Goal: Contribute content: Contribute content

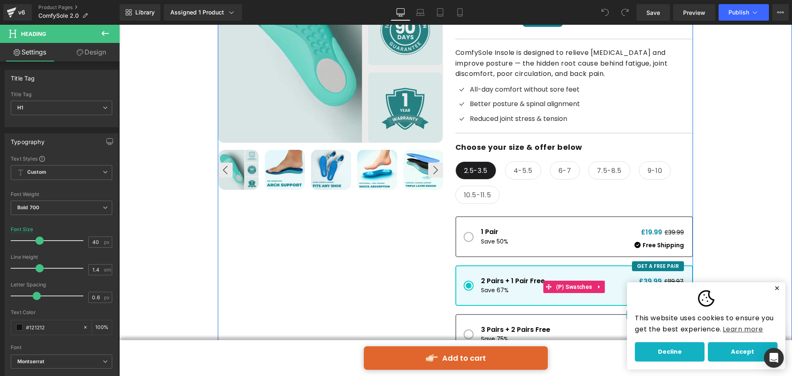
scroll to position [371, 0]
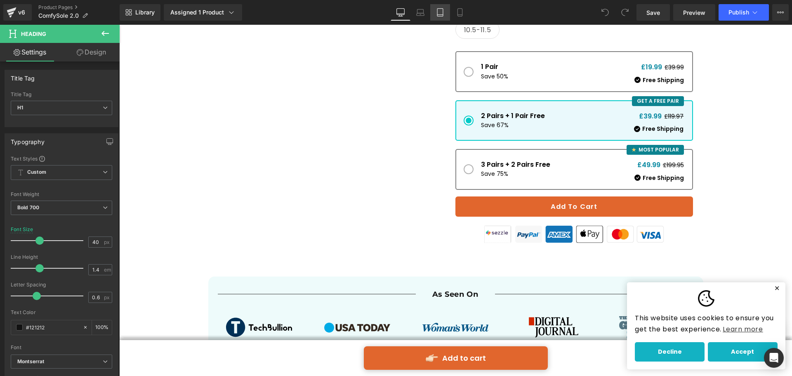
drag, startPoint x: 165, startPoint y: 9, endPoint x: 438, endPoint y: 13, distance: 272.4
click at [438, 13] on icon at bounding box center [440, 13] width 6 height 8
type input "34"
type input "100"
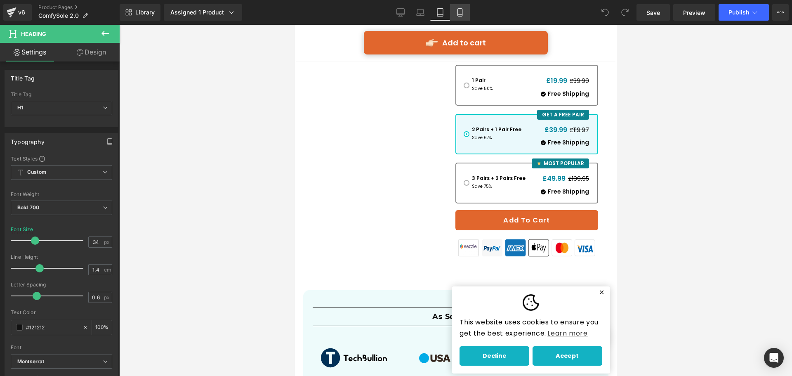
scroll to position [673, 0]
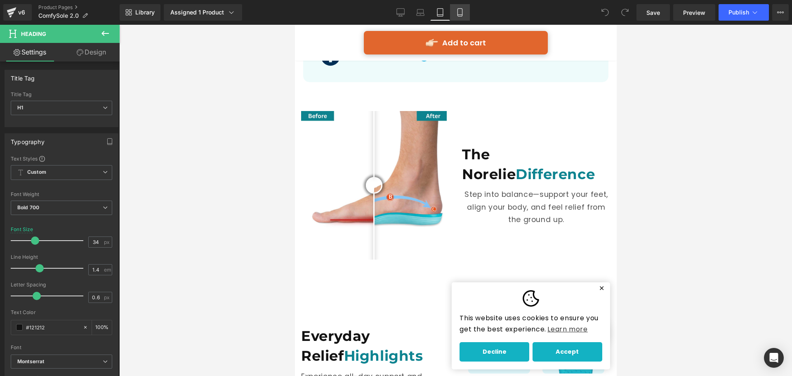
click at [460, 16] on icon at bounding box center [460, 12] width 8 height 8
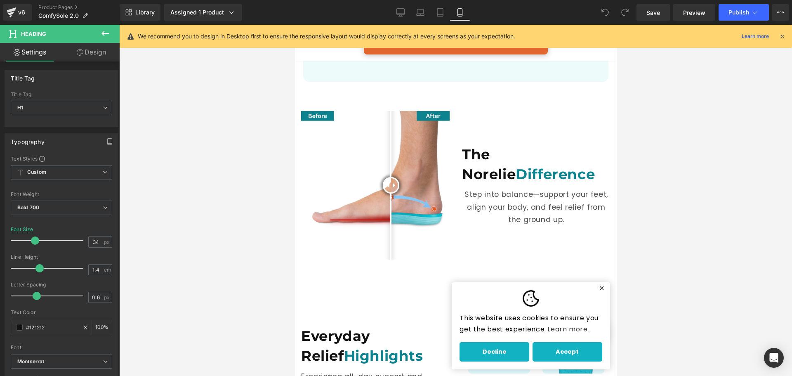
type input "32"
type input "100"
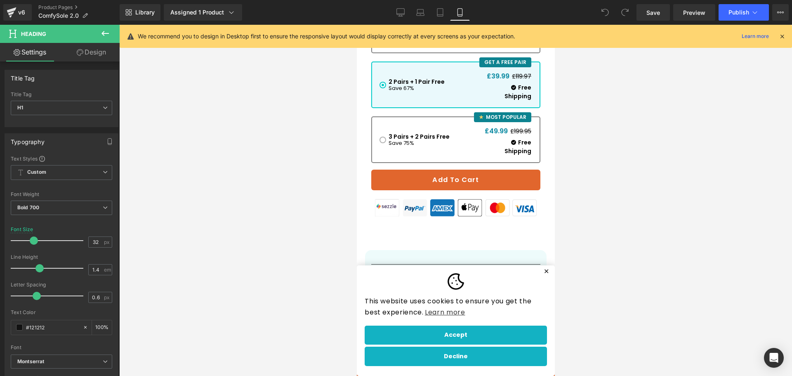
scroll to position [616, 0]
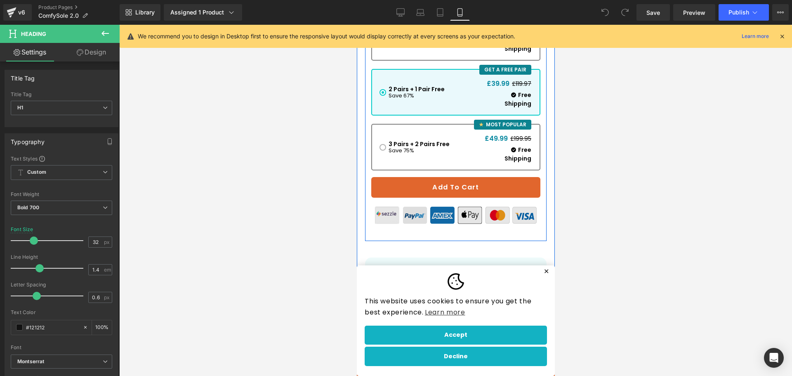
click at [508, 215] on img at bounding box center [455, 215] width 169 height 27
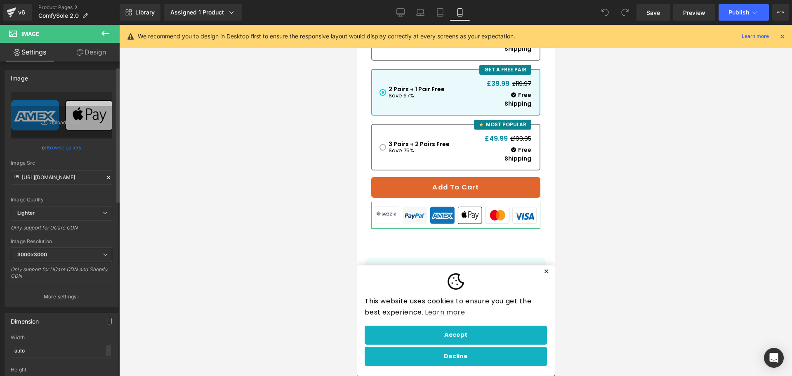
scroll to position [83, 0]
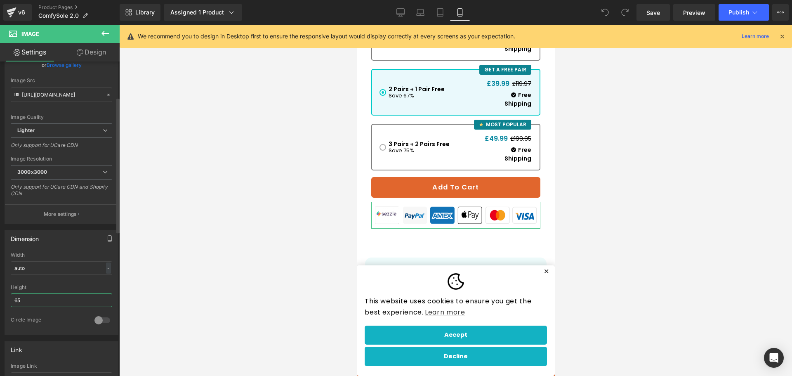
drag, startPoint x: 38, startPoint y: 299, endPoint x: 0, endPoint y: 309, distance: 38.9
click at [0, 307] on div "Dimension auto Width auto - % px 65px Height 65 0 Circle Image" at bounding box center [61, 279] width 123 height 111
type input "auto"
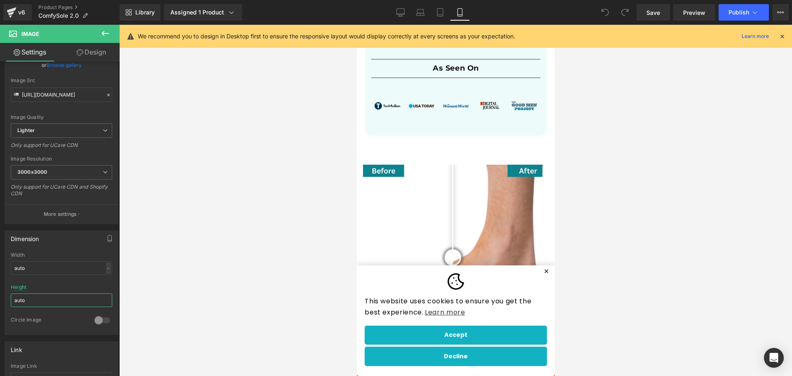
scroll to position [822, 0]
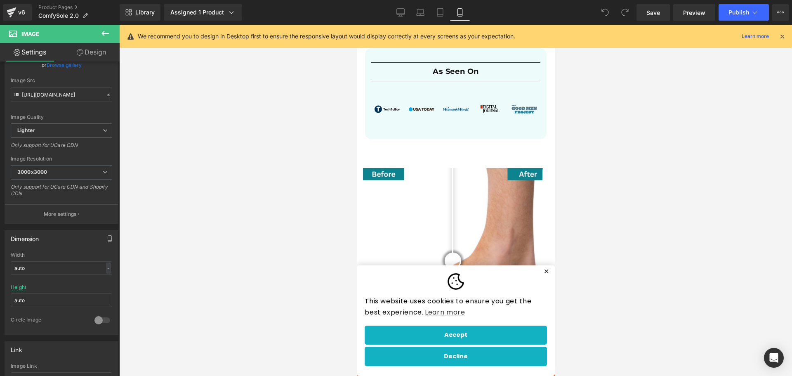
click at [489, 104] on span "Image" at bounding box center [489, 108] width 17 height 10
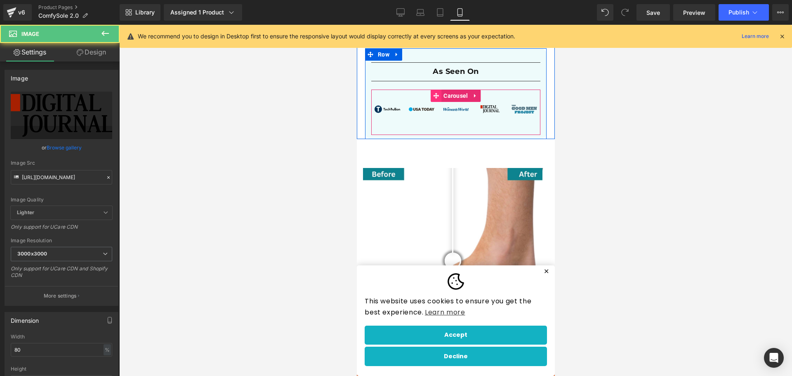
click at [436, 95] on span at bounding box center [435, 96] width 11 height 12
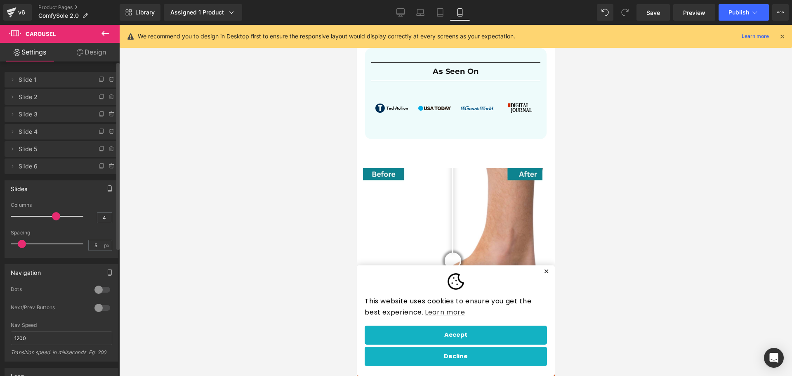
type input "3"
drag, startPoint x: 65, startPoint y: 215, endPoint x: 35, endPoint y: 214, distance: 29.3
click at [35, 214] on div at bounding box center [49, 216] width 68 height 17
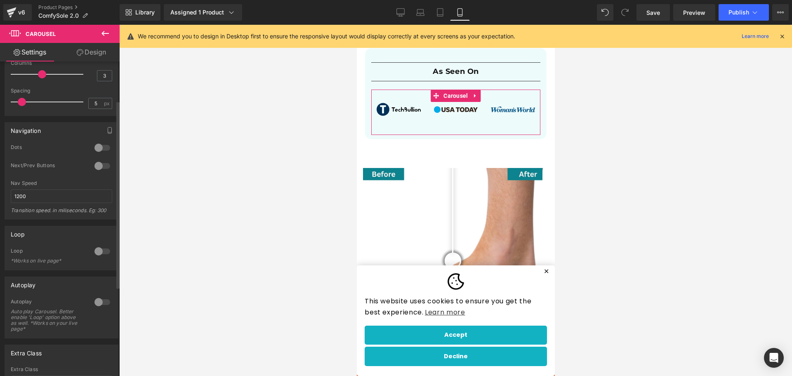
scroll to position [165, 0]
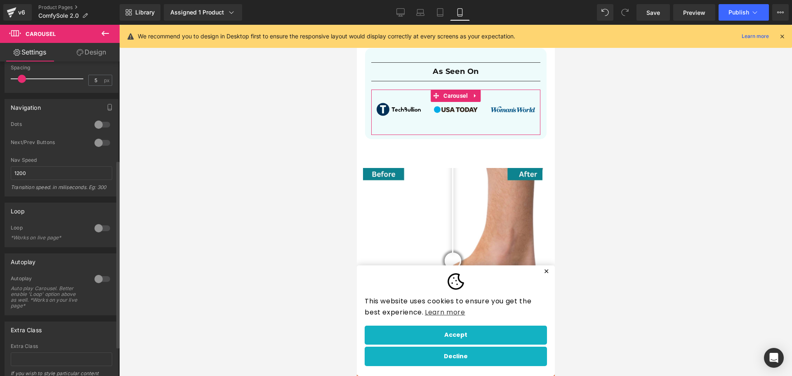
click at [99, 278] on div at bounding box center [102, 278] width 20 height 13
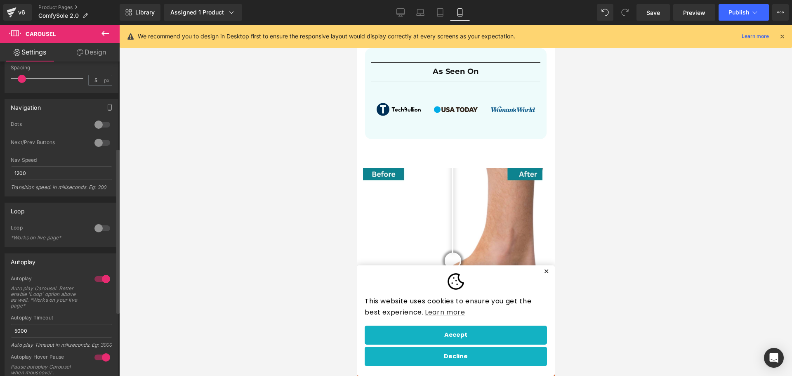
click at [99, 228] on div at bounding box center [102, 228] width 20 height 13
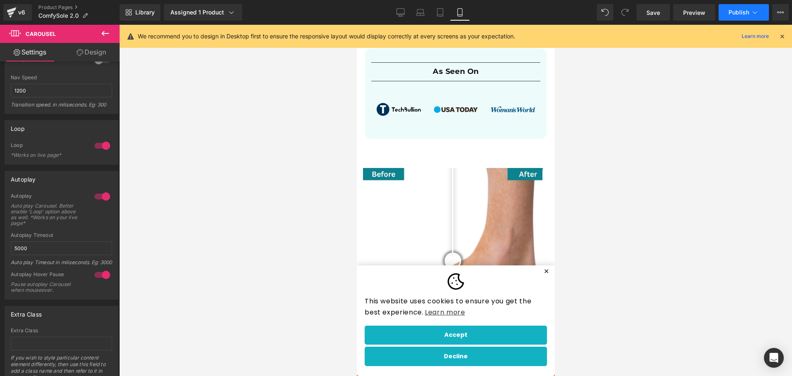
click at [726, 8] on button "Publish" at bounding box center [744, 12] width 50 height 17
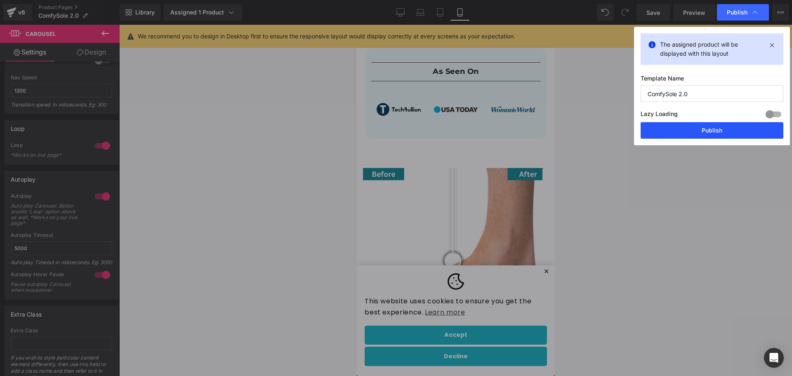
click at [694, 126] on button "Publish" at bounding box center [712, 130] width 143 height 17
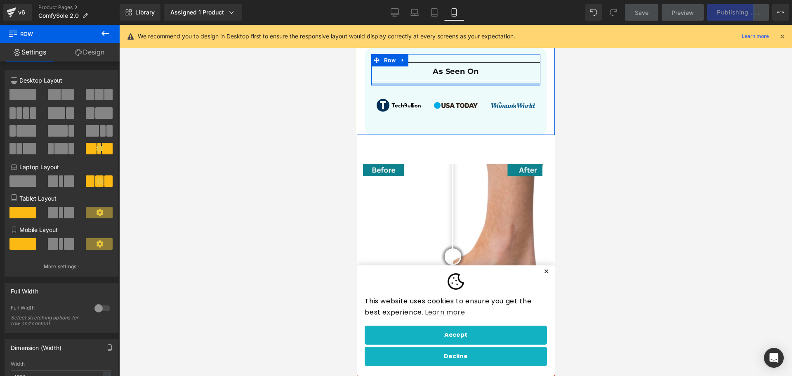
drag, startPoint x: 478, startPoint y: 86, endPoint x: 478, endPoint y: 74, distance: 11.6
click at [478, 74] on div "Separator As Seen On Heading Separator Row" at bounding box center [455, 69] width 169 height 31
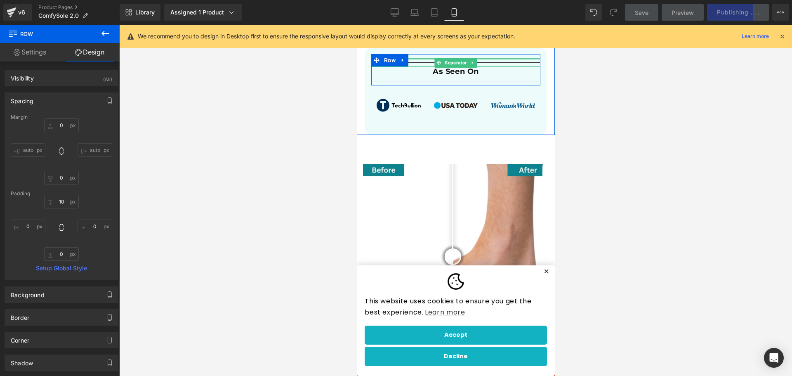
click at [505, 59] on div at bounding box center [455, 59] width 169 height 2
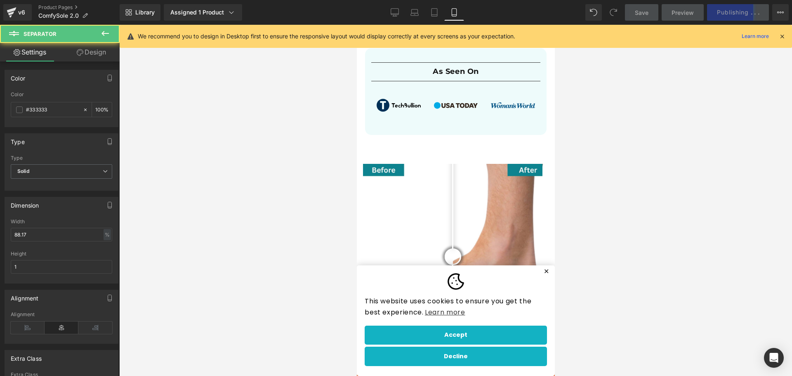
click at [581, 82] on div at bounding box center [455, 200] width 673 height 351
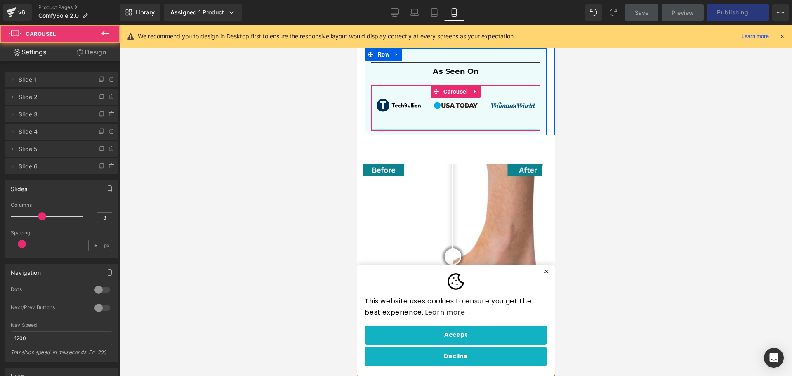
drag, startPoint x: 506, startPoint y: 129, endPoint x: 508, endPoint y: 110, distance: 19.1
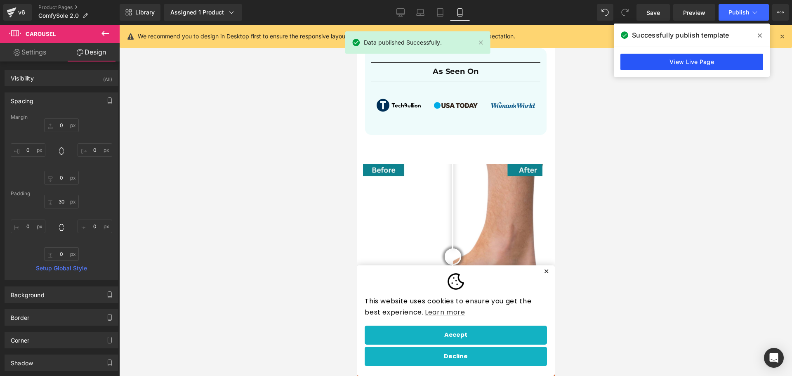
click at [654, 66] on link "View Live Page" at bounding box center [692, 62] width 143 height 17
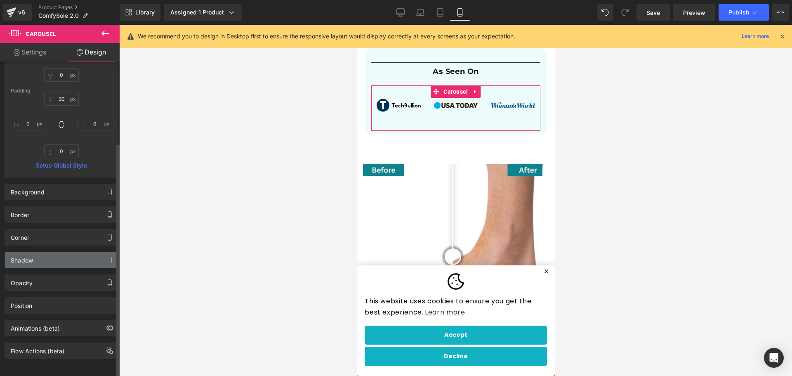
scroll to position [109, 0]
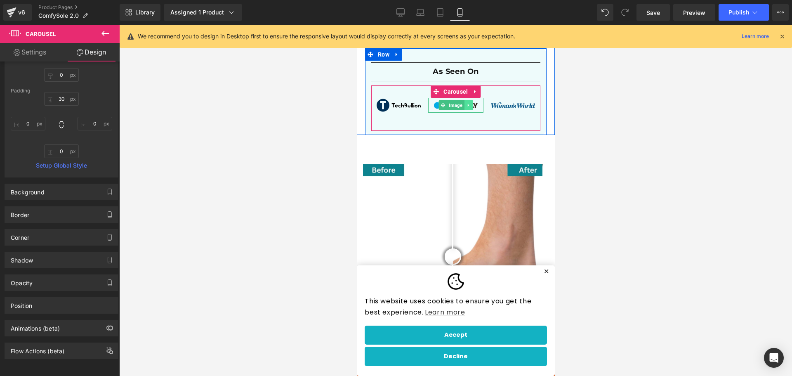
click at [466, 109] on link at bounding box center [468, 105] width 9 height 10
click at [381, 100] on span at bounding box center [385, 105] width 9 height 10
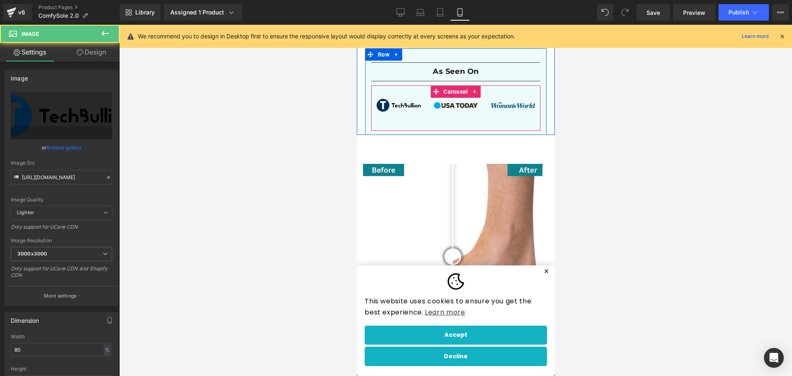
click at [383, 92] on div "Image Image Image Image Image" at bounding box center [455, 107] width 169 height 45
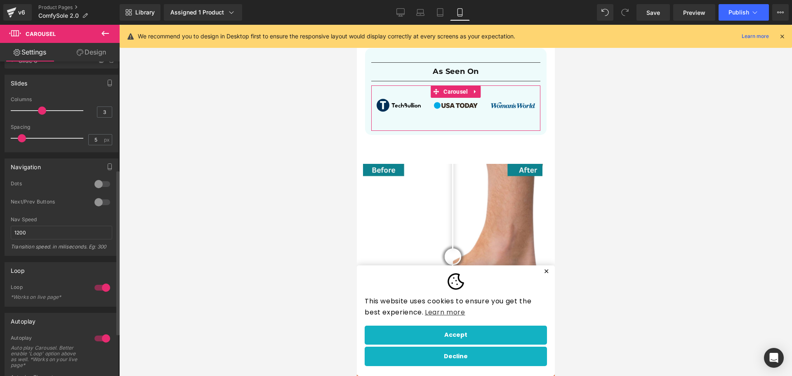
scroll to position [206, 0]
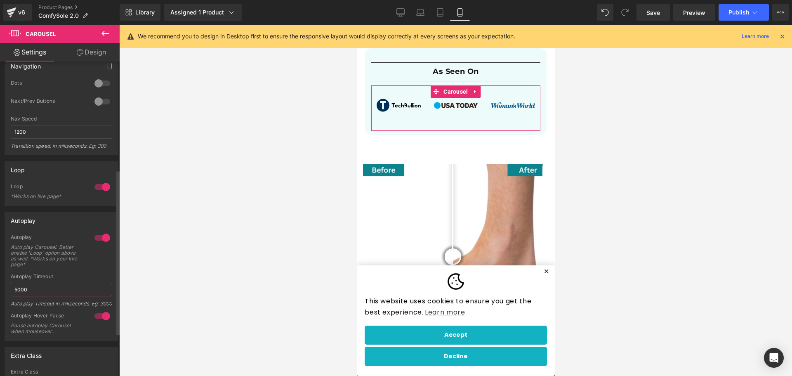
drag, startPoint x: 24, startPoint y: 289, endPoint x: 5, endPoint y: 291, distance: 19.9
click at [5, 291] on div "Autoplay 1 Autoplay Auto play Carousel. Better enable 'Loop' option above as we…" at bounding box center [62, 276] width 114 height 129
type input "1000"
click at [189, 236] on div at bounding box center [455, 200] width 673 height 351
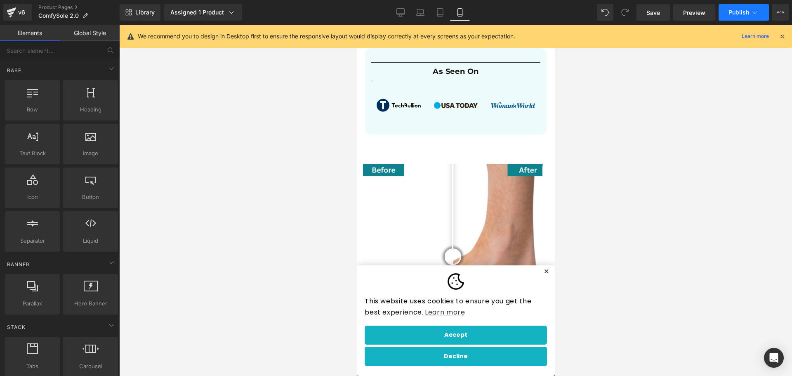
click at [734, 14] on span "Publish" at bounding box center [739, 12] width 21 height 7
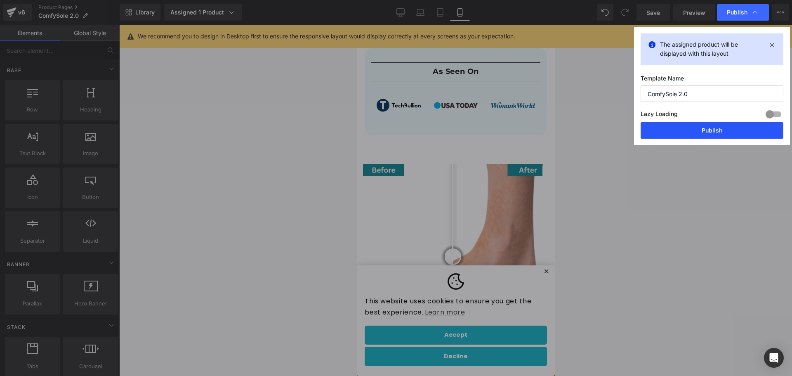
click at [690, 131] on button "Publish" at bounding box center [712, 130] width 143 height 17
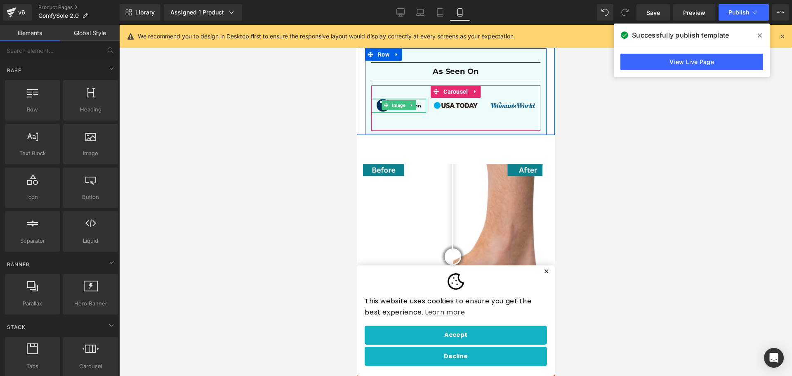
click at [413, 99] on div at bounding box center [398, 99] width 55 height 2
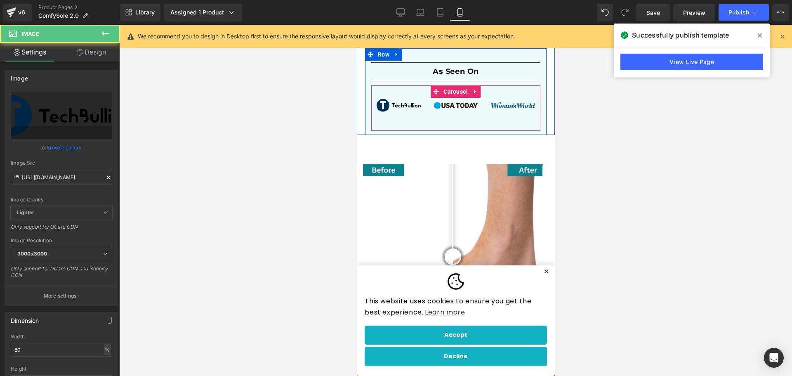
click at [416, 90] on div "Image Image Image Image Image" at bounding box center [455, 107] width 169 height 45
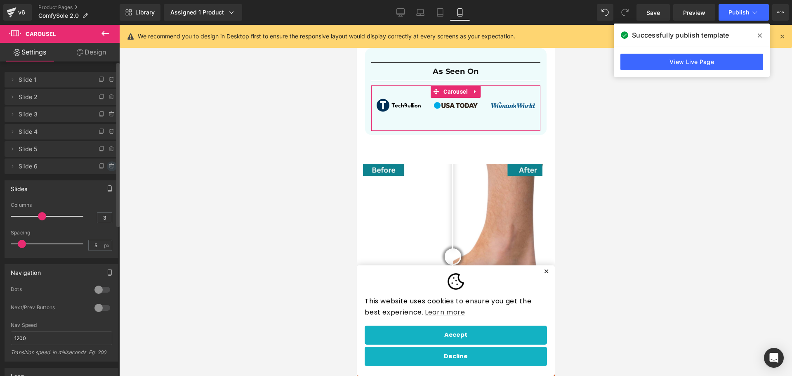
click at [110, 168] on icon at bounding box center [111, 167] width 3 height 4
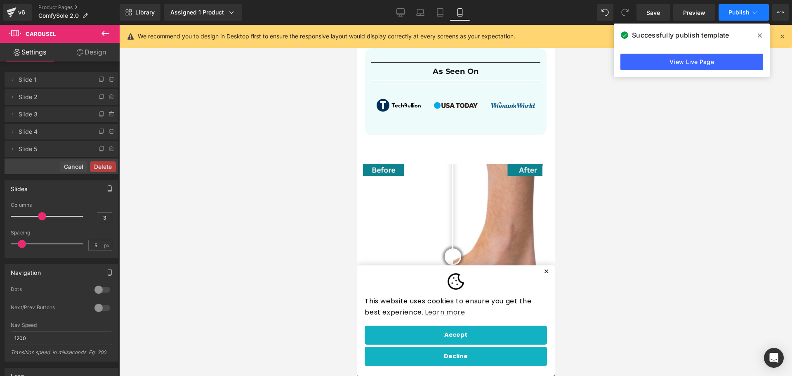
click at [741, 14] on span "Publish" at bounding box center [739, 12] width 21 height 7
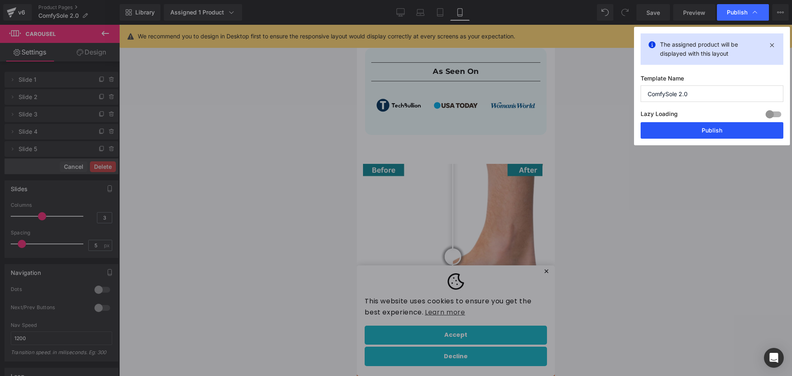
click at [707, 125] on button "Publish" at bounding box center [712, 130] width 143 height 17
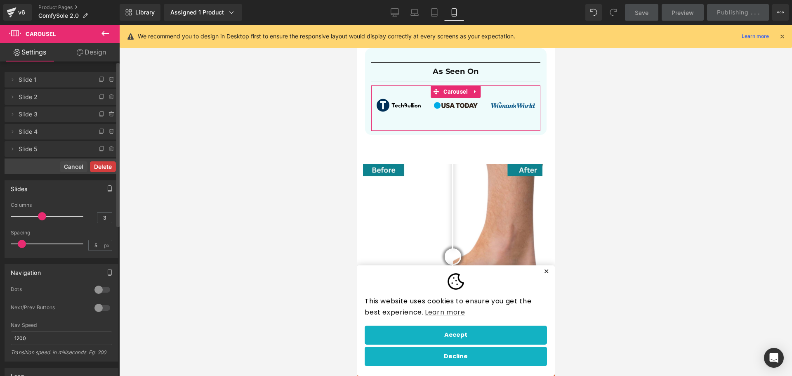
click at [99, 163] on button "Delete" at bounding box center [103, 166] width 26 height 11
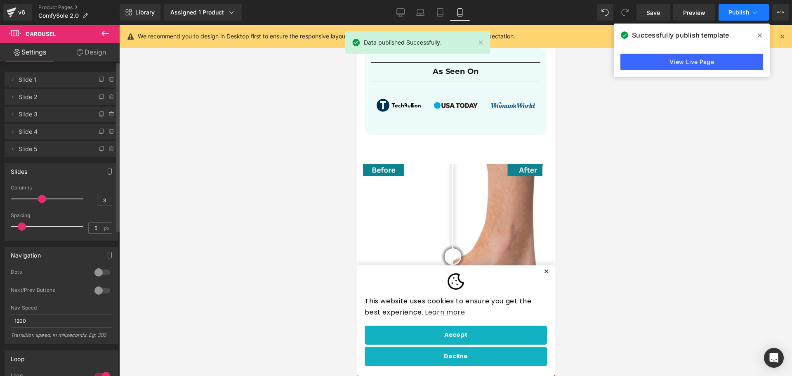
click at [732, 11] on span "Publish" at bounding box center [739, 12] width 21 height 7
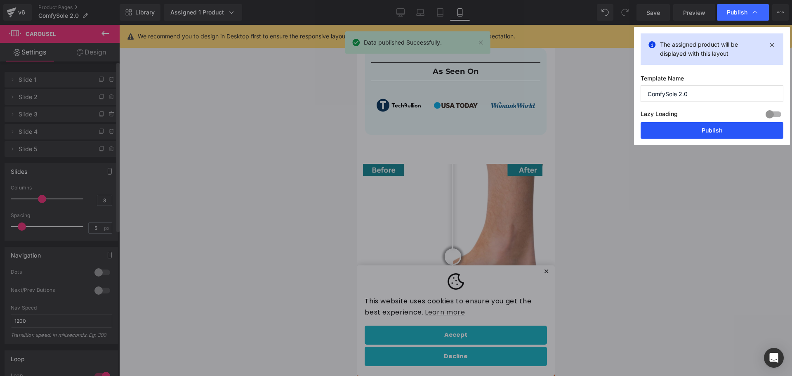
click at [696, 130] on button "Publish" at bounding box center [712, 130] width 143 height 17
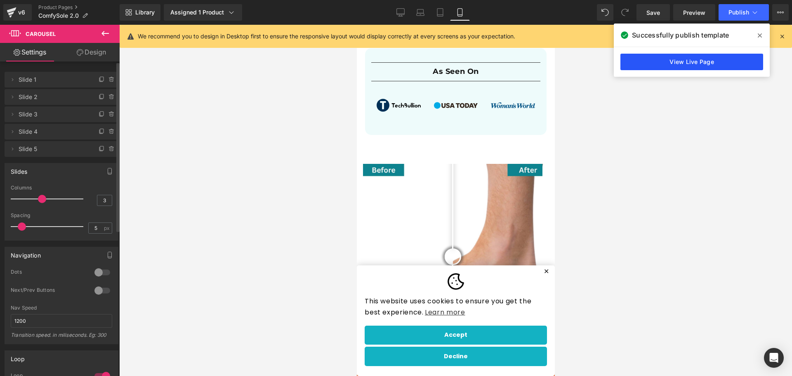
click at [670, 55] on link "View Live Page" at bounding box center [692, 62] width 143 height 17
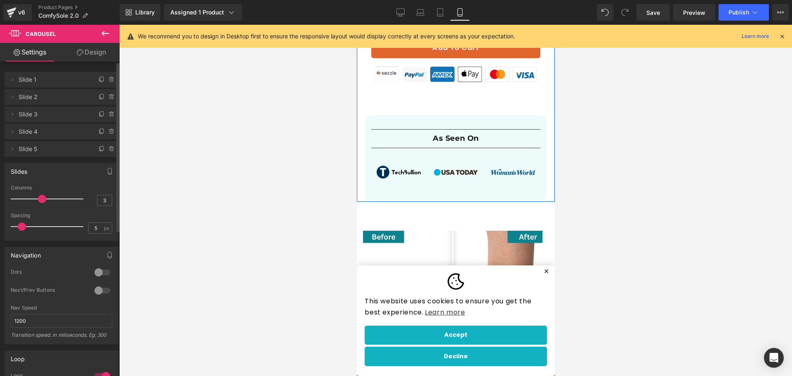
scroll to position [739, 0]
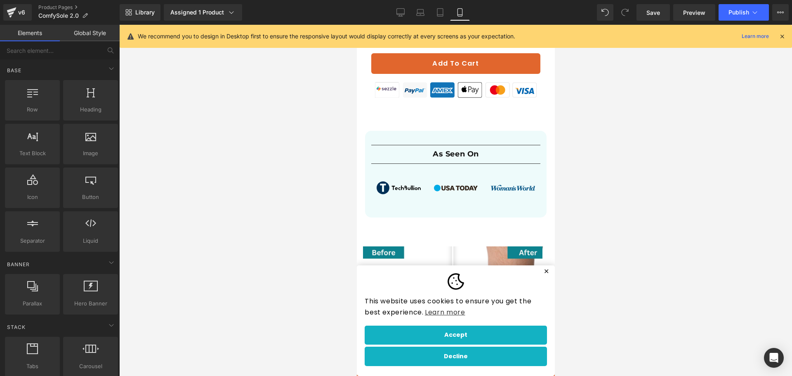
drag, startPoint x: 631, startPoint y: 138, endPoint x: 595, endPoint y: 137, distance: 35.1
click at [623, 138] on div at bounding box center [455, 200] width 673 height 351
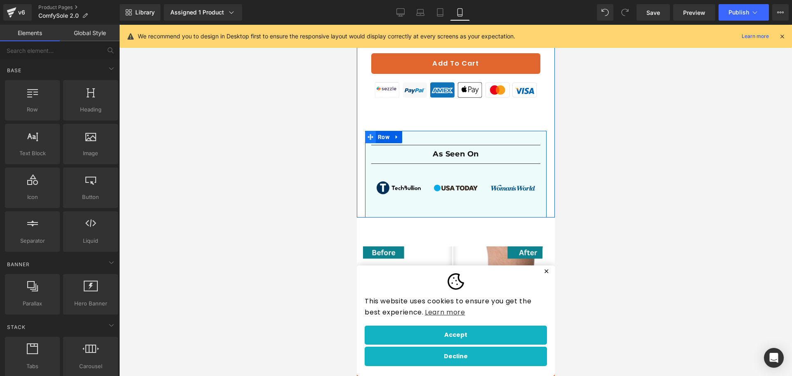
click at [372, 138] on span at bounding box center [370, 137] width 11 height 12
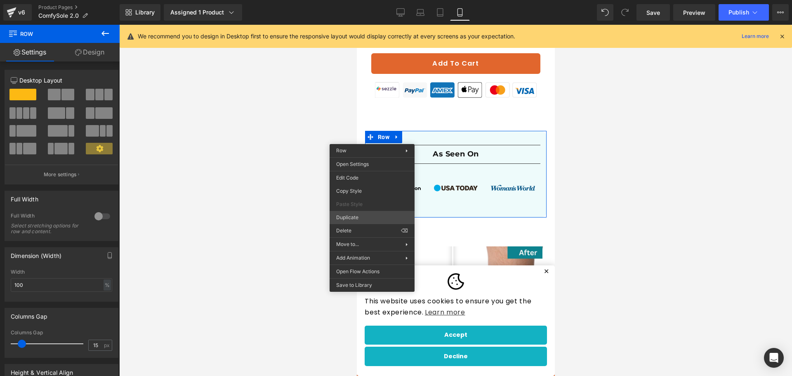
click at [354, 216] on div "Row You are previewing how the will restyle your page. You can not edit Element…" at bounding box center [396, 195] width 792 height 390
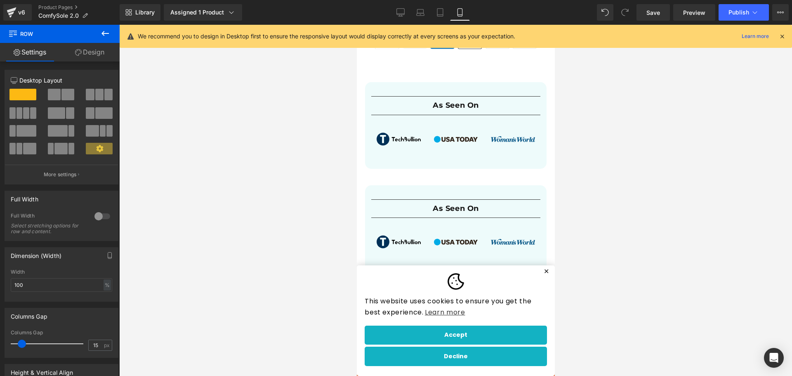
scroll to position [863, 0]
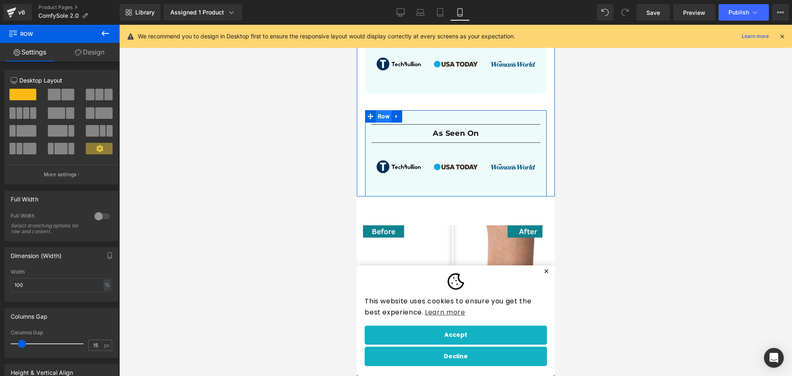
click at [380, 111] on span "Row" at bounding box center [383, 116] width 16 height 12
click at [375, 116] on span "Row" at bounding box center [383, 116] width 16 height 12
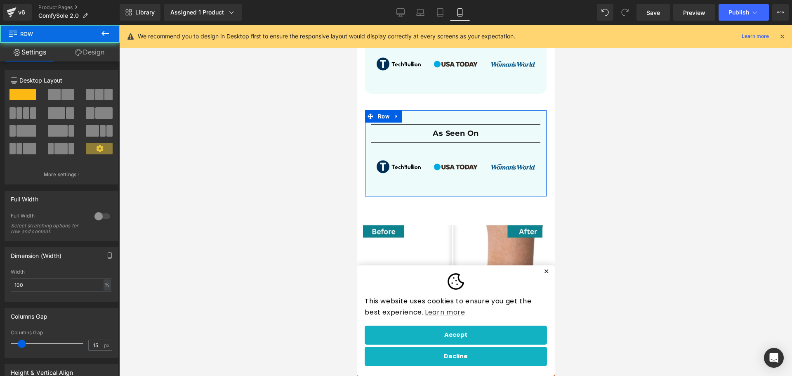
click at [91, 50] on link "Design" at bounding box center [90, 52] width 60 height 19
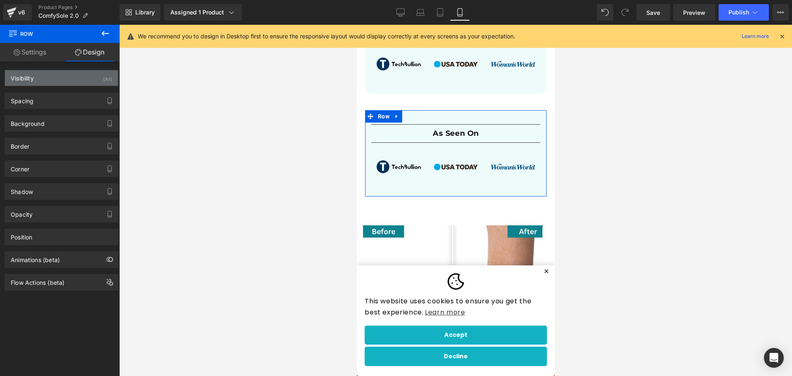
click at [84, 76] on div "Visibility (All)" at bounding box center [61, 78] width 113 height 16
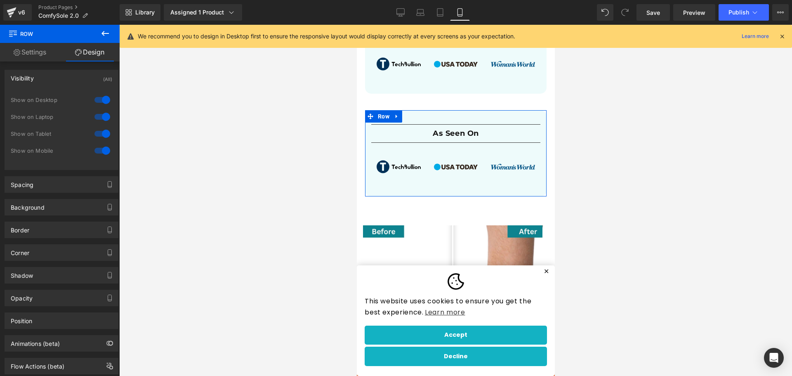
drag, startPoint x: 102, startPoint y: 135, endPoint x: 103, endPoint y: 128, distance: 7.2
click at [102, 135] on div at bounding box center [102, 133] width 20 height 13
drag, startPoint x: 103, startPoint y: 119, endPoint x: 103, endPoint y: 115, distance: 4.1
click at [103, 118] on div at bounding box center [102, 116] width 20 height 13
click at [100, 102] on div at bounding box center [102, 99] width 20 height 13
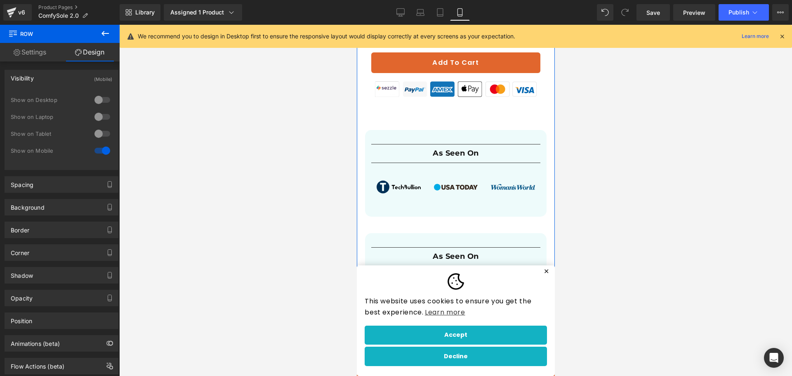
scroll to position [739, 0]
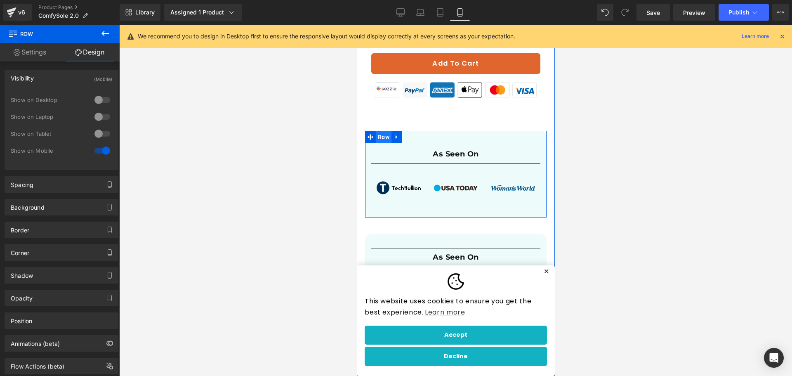
click at [377, 134] on span "Row" at bounding box center [383, 137] width 16 height 12
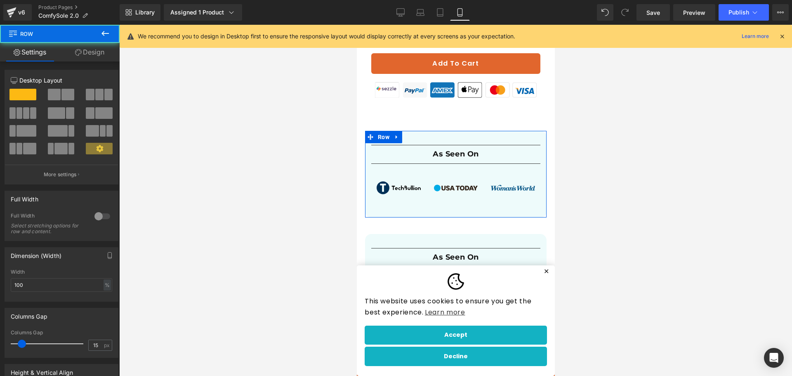
click at [104, 59] on link "Design" at bounding box center [90, 52] width 60 height 19
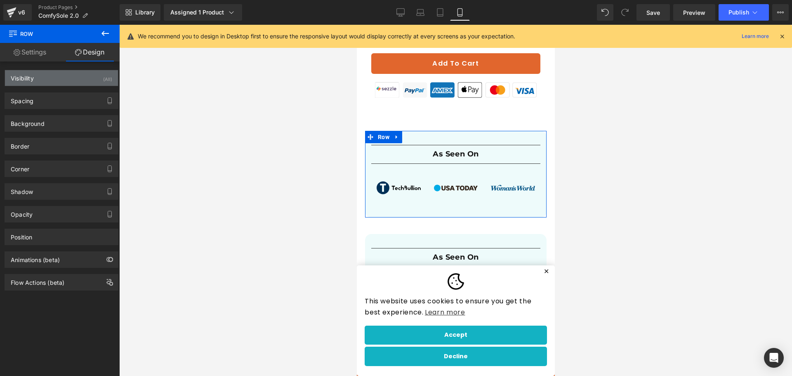
click at [96, 73] on div "Visibility (All)" at bounding box center [61, 78] width 113 height 16
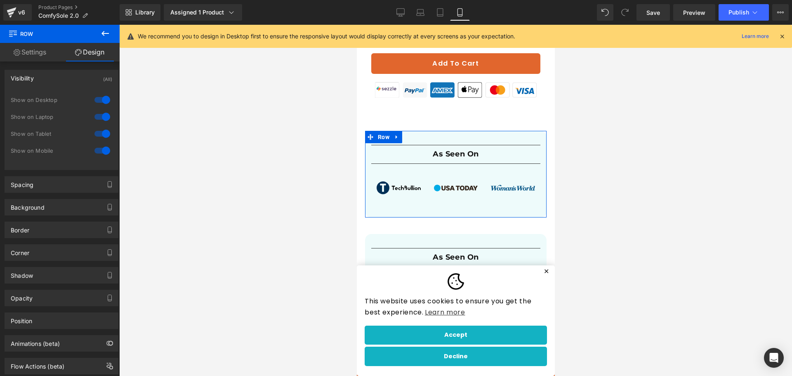
click at [104, 153] on div at bounding box center [102, 150] width 20 height 13
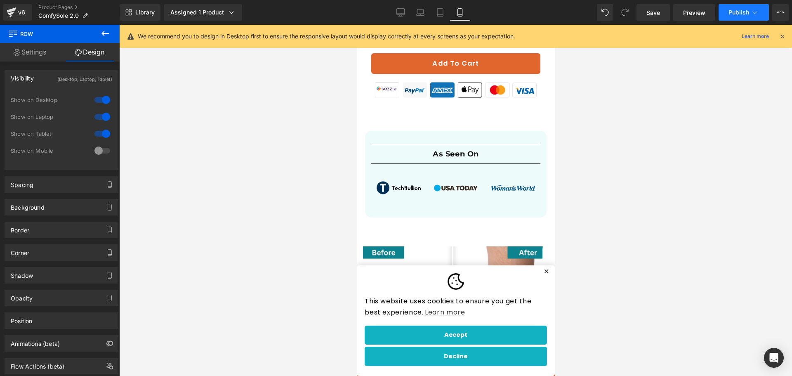
click at [732, 16] on button "Publish" at bounding box center [744, 12] width 50 height 17
click at [408, 14] on link "Desktop" at bounding box center [401, 12] width 20 height 17
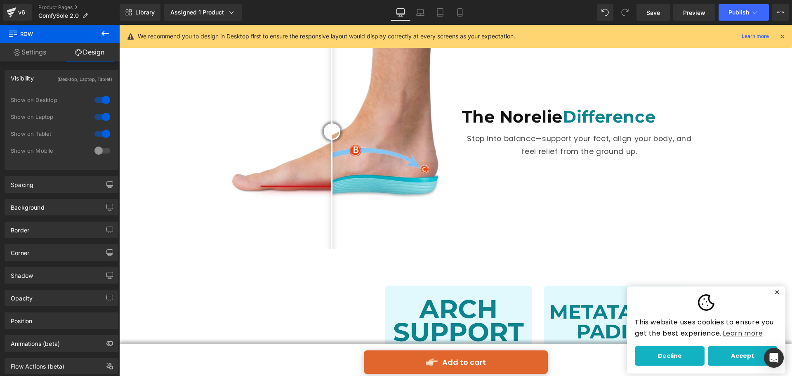
scroll to position [488, 0]
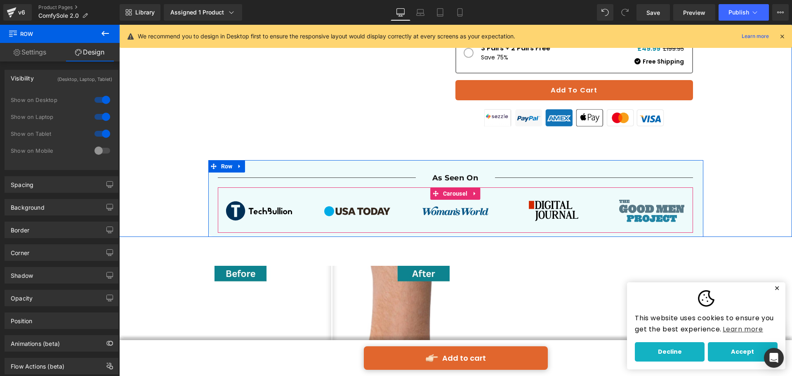
click at [465, 187] on span "Carousel" at bounding box center [455, 193] width 28 height 12
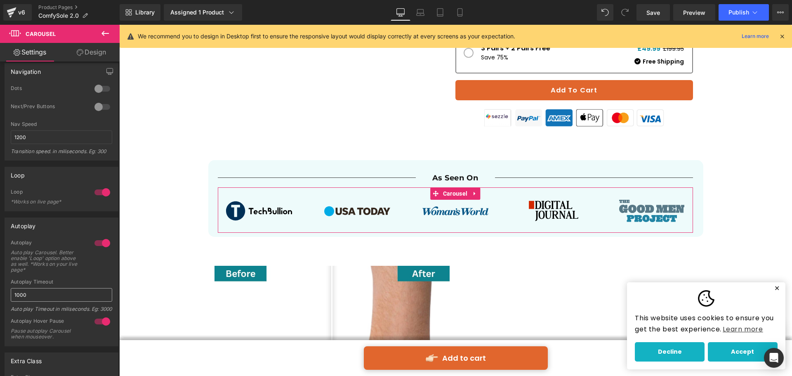
scroll to position [206, 0]
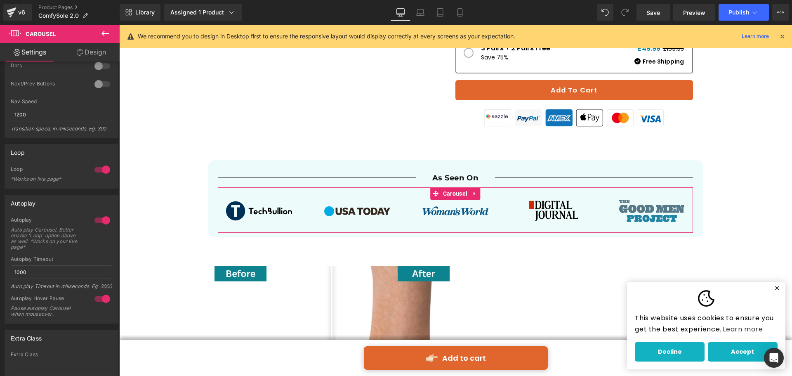
click at [99, 222] on div at bounding box center [102, 220] width 20 height 13
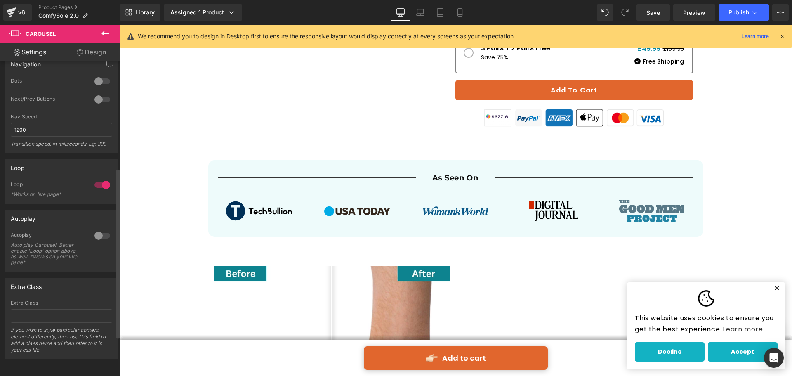
scroll to position [197, 0]
click at [102, 178] on div at bounding box center [102, 184] width 20 height 13
click at [730, 7] on button "Publish" at bounding box center [744, 12] width 50 height 17
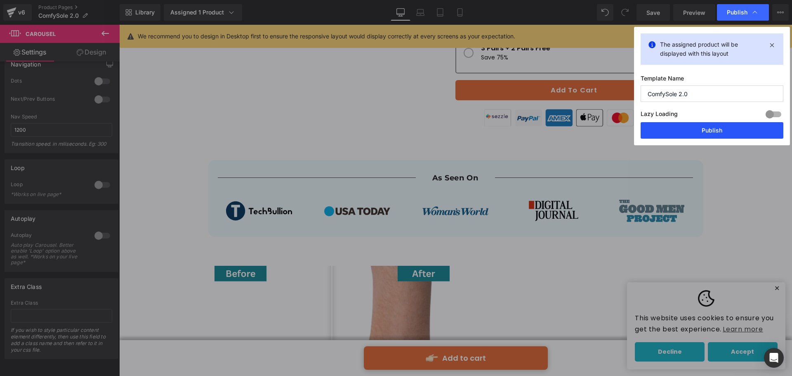
click at [707, 129] on button "Publish" at bounding box center [712, 130] width 143 height 17
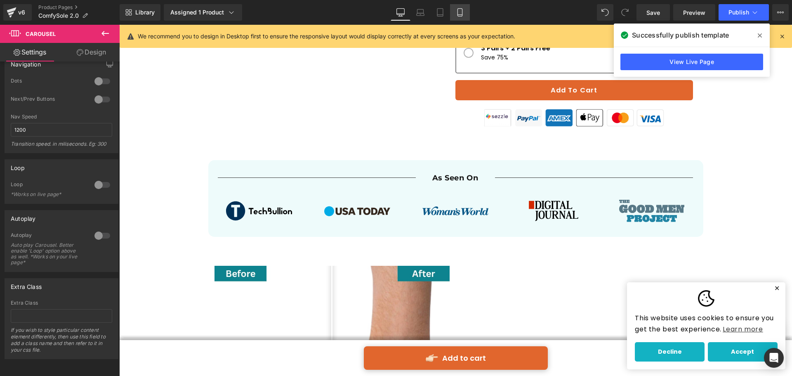
drag, startPoint x: 463, startPoint y: 13, endPoint x: 127, endPoint y: 110, distance: 349.5
click at [462, 13] on icon at bounding box center [460, 13] width 5 height 8
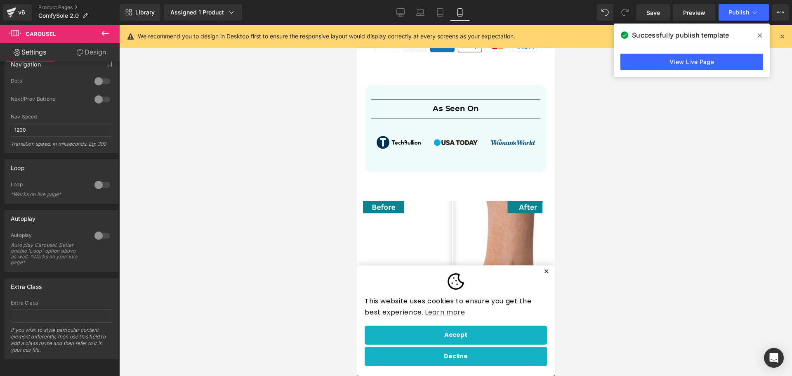
scroll to position [784, 0]
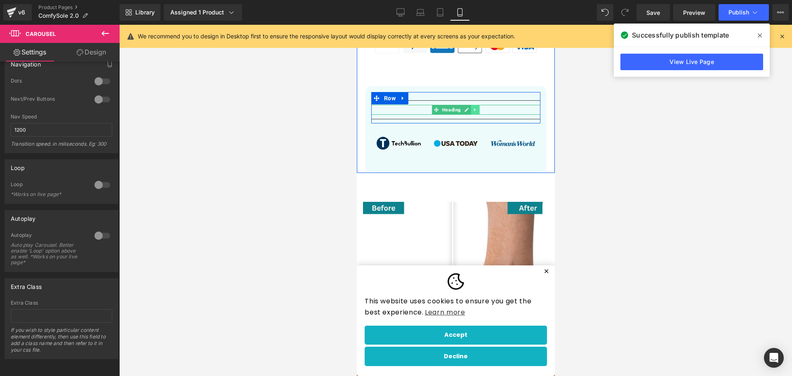
click at [473, 107] on icon at bounding box center [475, 109] width 5 height 5
click at [489, 99] on div at bounding box center [455, 100] width 169 height 9
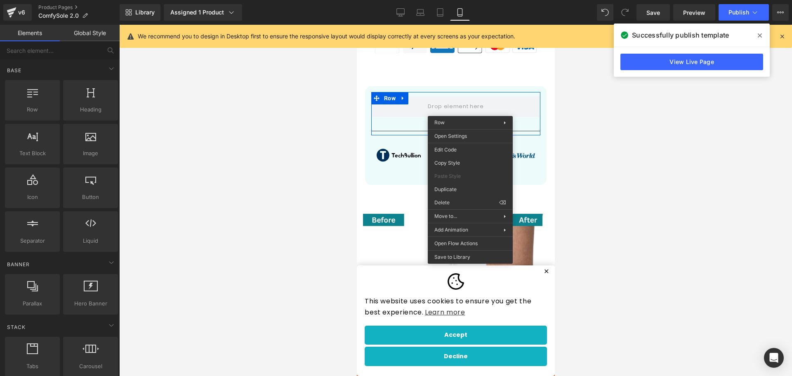
click at [615, 113] on div at bounding box center [455, 200] width 673 height 351
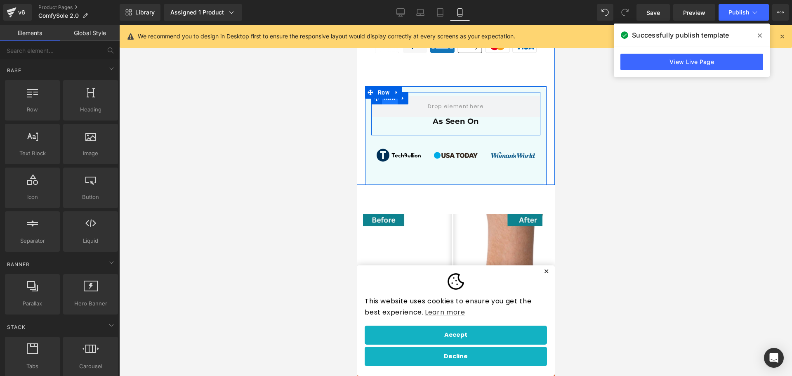
click at [390, 100] on div "As Seen On Heading Separator Row" at bounding box center [455, 113] width 169 height 43
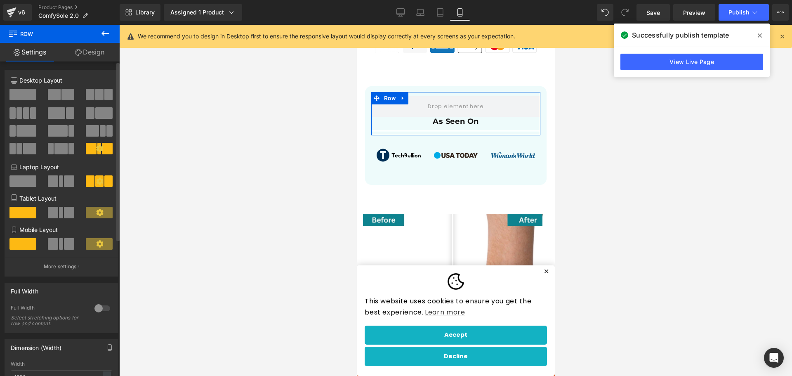
drag, startPoint x: 31, startPoint y: 95, endPoint x: 290, endPoint y: 101, distance: 258.4
click at [31, 95] on span at bounding box center [22, 95] width 27 height 12
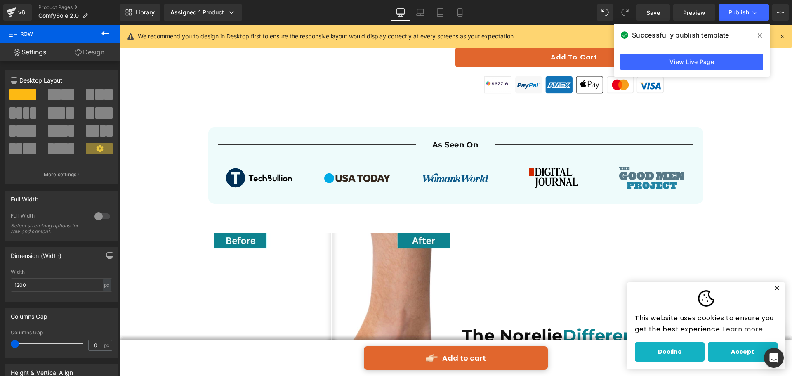
scroll to position [536, 0]
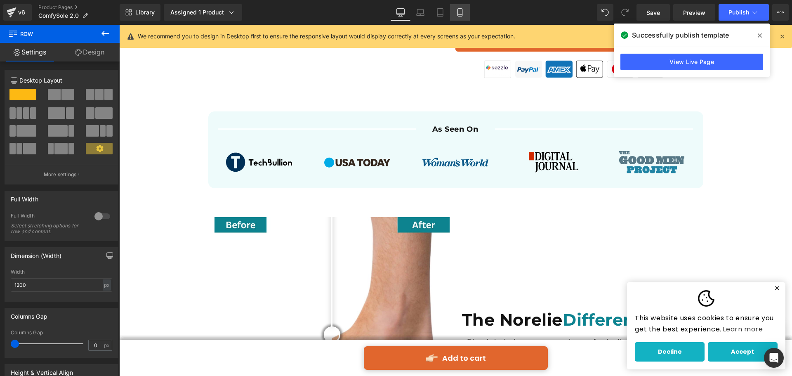
click at [459, 12] on icon at bounding box center [460, 12] width 8 height 8
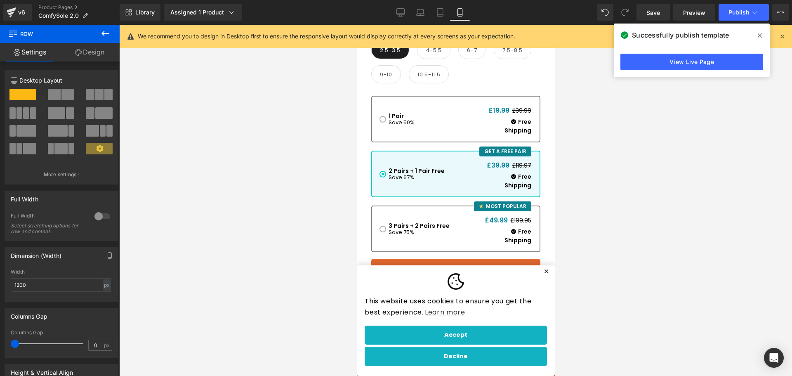
scroll to position [733, 0]
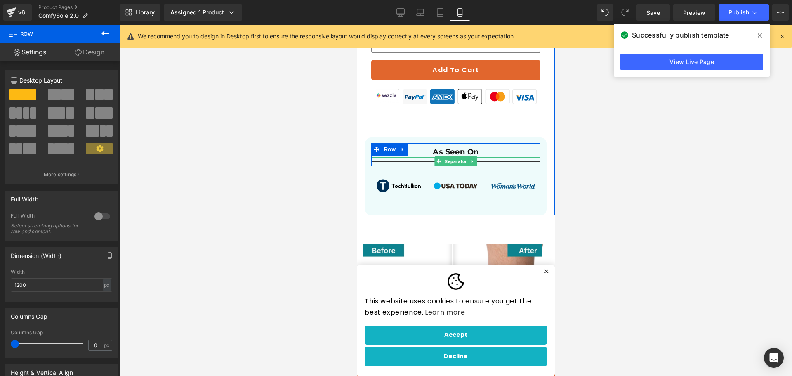
click at [471, 163] on icon at bounding box center [472, 161] width 5 height 5
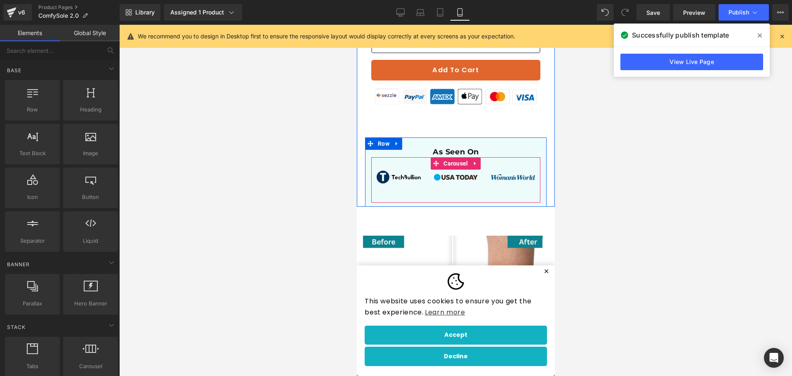
click at [460, 189] on div "Image" at bounding box center [455, 180] width 55 height 21
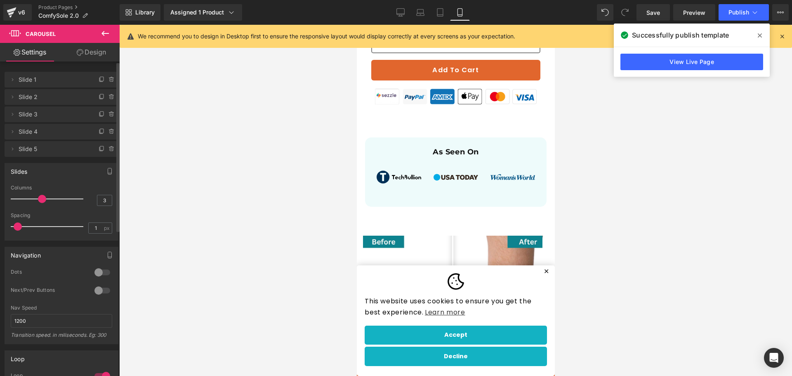
type input "0"
drag, startPoint x: 24, startPoint y: 227, endPoint x: 29, endPoint y: 222, distance: 7.3
click at [7, 226] on div "5 Columns 5 5 Columns 5 5 Columns 5 3 Columns 3 38px Spacing 38 px 8px Spacing …" at bounding box center [61, 212] width 113 height 55
click at [402, 9] on icon at bounding box center [401, 12] width 8 height 8
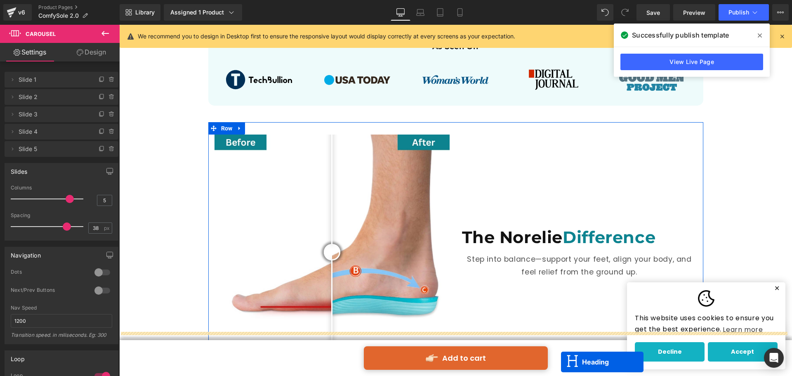
scroll to position [644, 0]
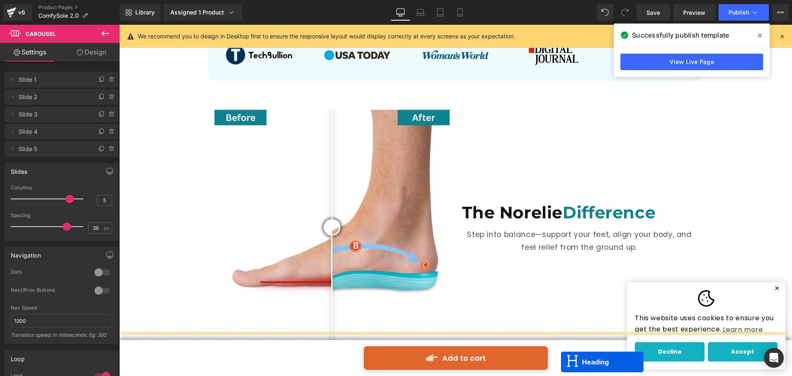
drag, startPoint x: 442, startPoint y: 186, endPoint x: 623, endPoint y: 395, distance: 277.3
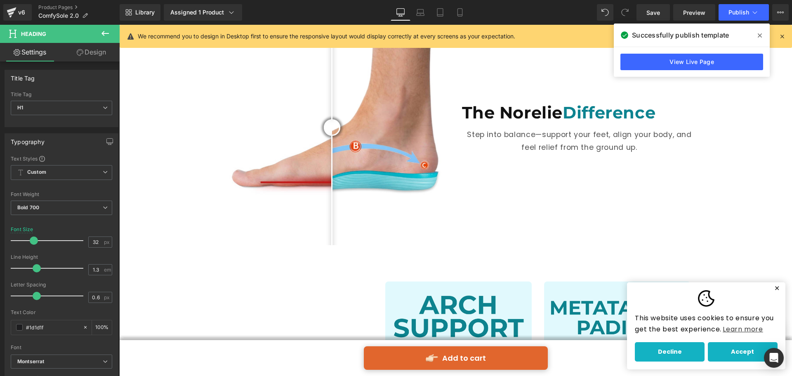
scroll to position [627, 0]
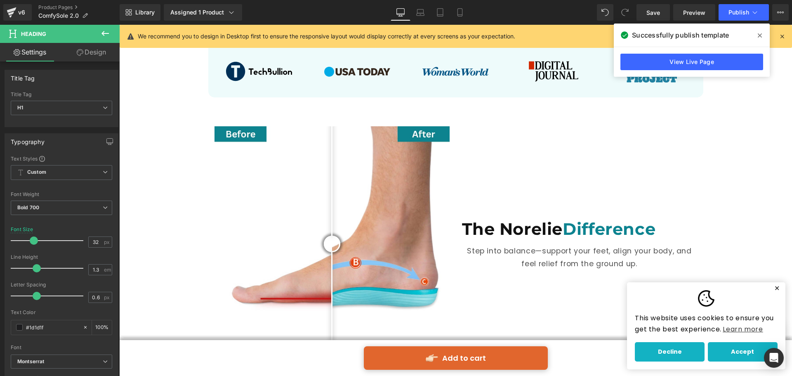
click at [104, 29] on icon at bounding box center [105, 33] width 10 height 10
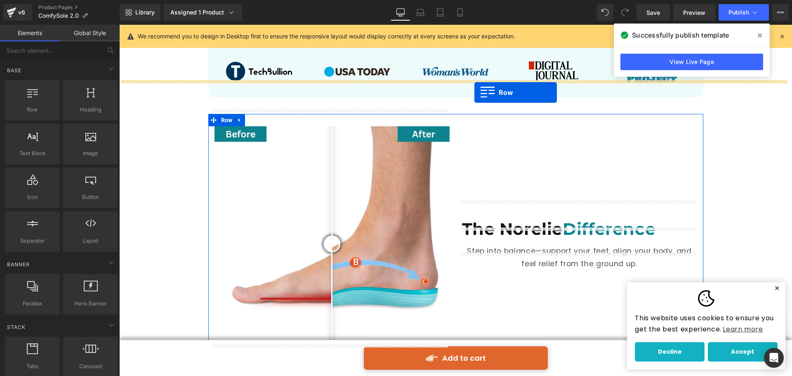
drag, startPoint x: 159, startPoint y: 140, endPoint x: 475, endPoint y: 92, distance: 319.2
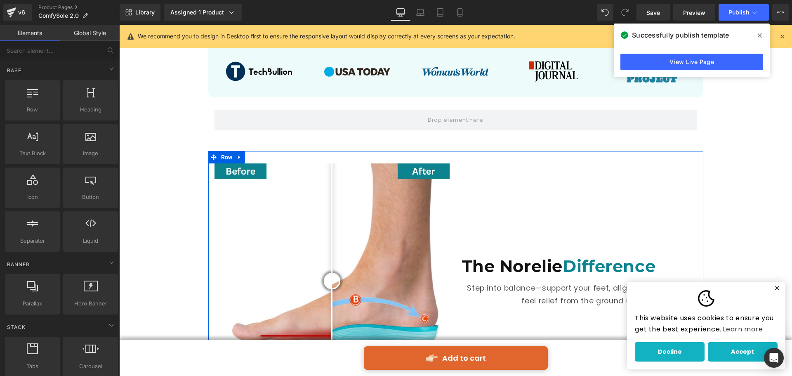
click at [220, 151] on span "Row" at bounding box center [227, 157] width 16 height 12
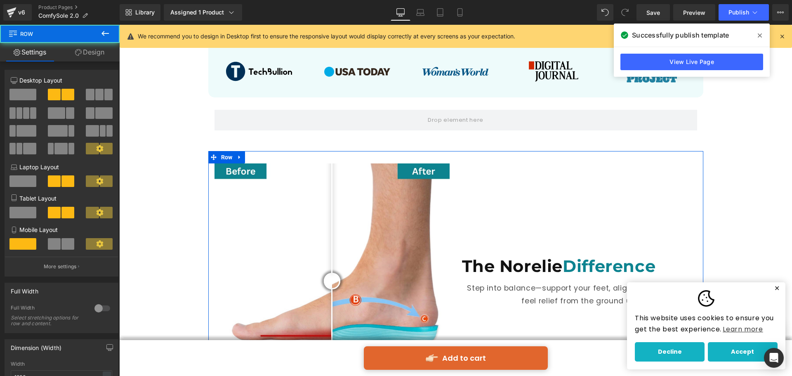
drag, startPoint x: 96, startPoint y: 57, endPoint x: 79, endPoint y: 94, distance: 40.4
click at [96, 57] on link "Design" at bounding box center [90, 52] width 60 height 19
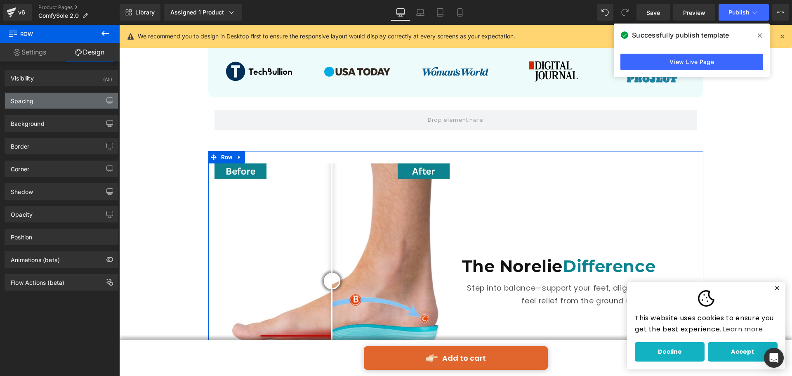
type input "40"
type input "0"
type input "30"
type input "0"
type input "10"
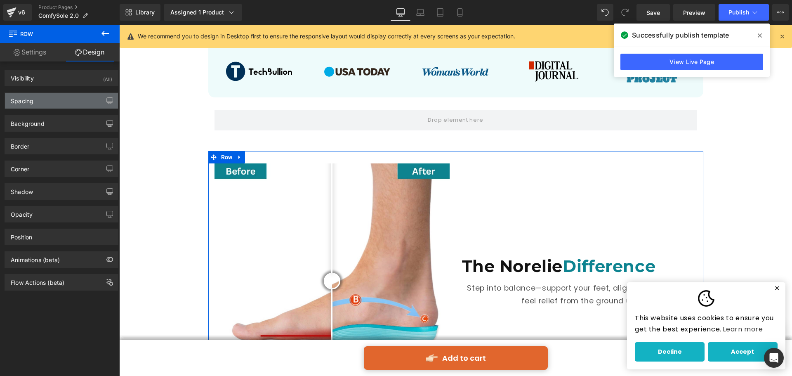
type input "0"
click at [74, 99] on div "Spacing" at bounding box center [61, 101] width 113 height 16
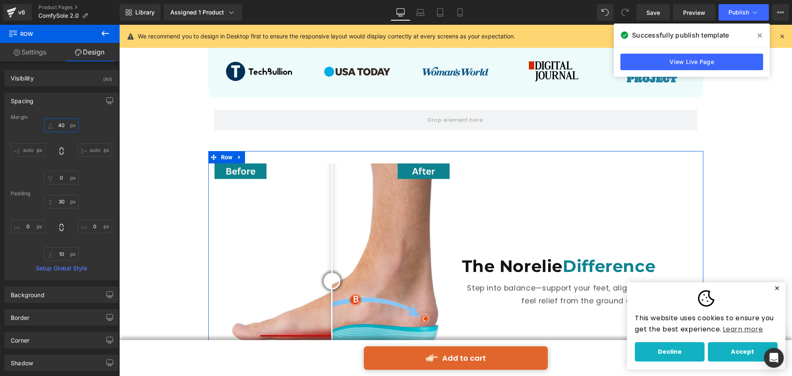
click at [64, 126] on input "40" at bounding box center [61, 125] width 35 height 14
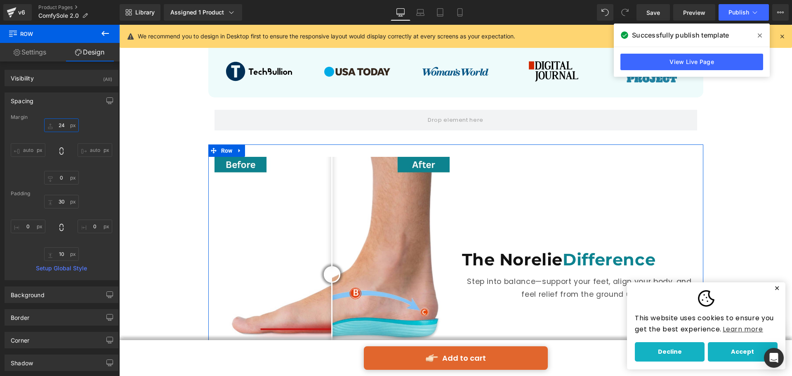
type input "2"
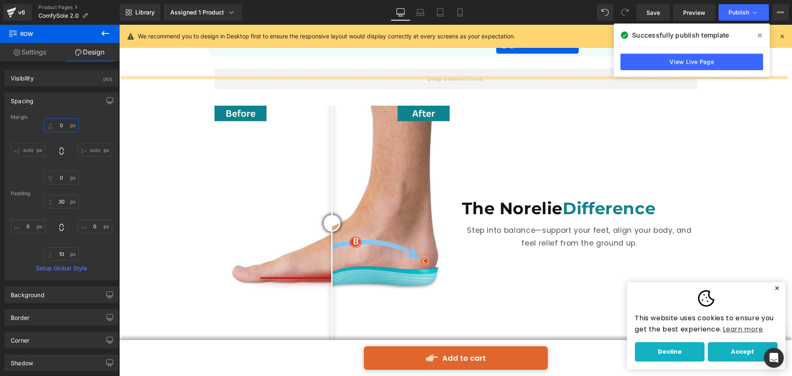
scroll to position [619, 0]
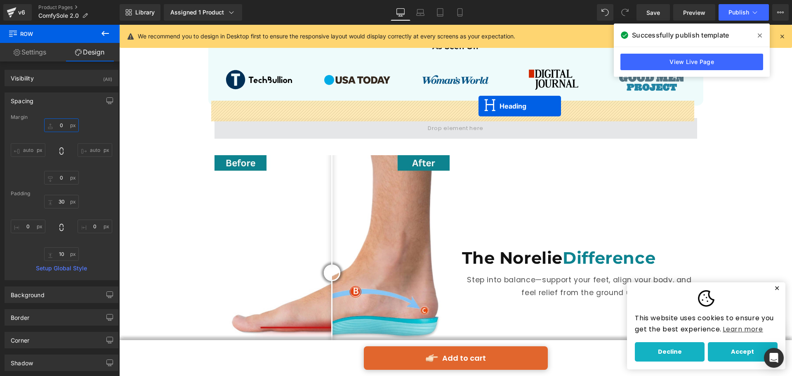
drag, startPoint x: 446, startPoint y: 198, endPoint x: 479, endPoint y: 106, distance: 97.6
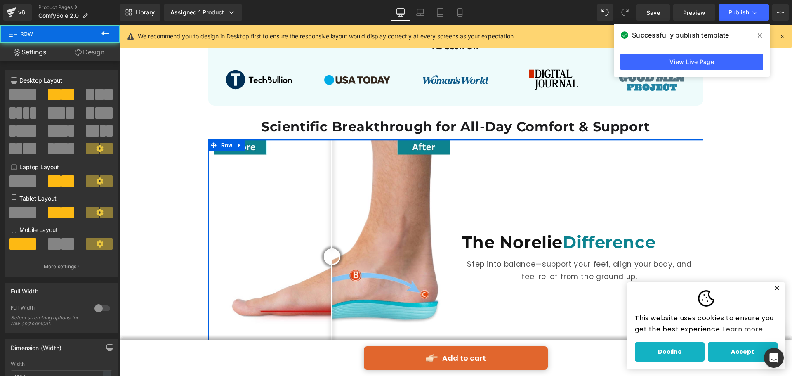
drag, startPoint x: 523, startPoint y: 130, endPoint x: 526, endPoint y: 112, distance: 17.9
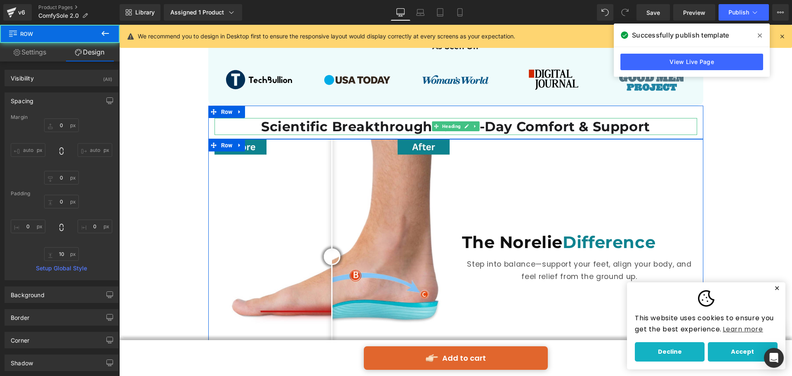
click at [524, 118] on h1 "Scientific Breakthrough for All-Day Comfort & Support" at bounding box center [456, 126] width 483 height 17
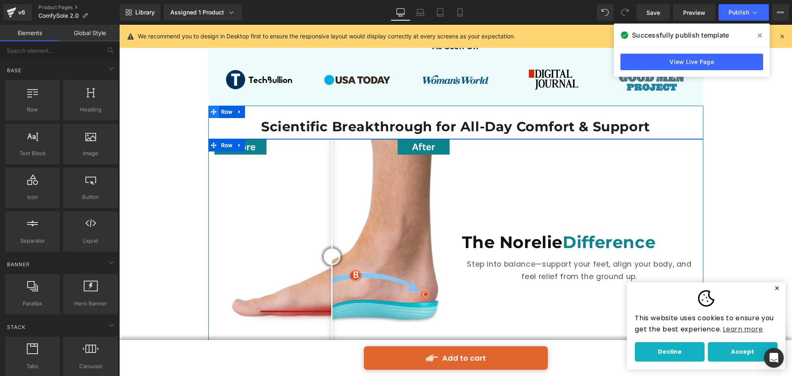
click at [211, 109] on icon at bounding box center [214, 112] width 6 height 6
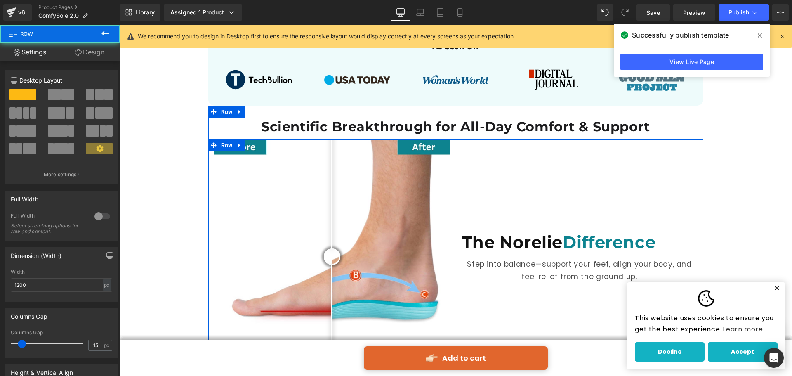
drag, startPoint x: 82, startPoint y: 53, endPoint x: 71, endPoint y: 83, distance: 31.6
click at [82, 53] on link "Design" at bounding box center [90, 52] width 60 height 19
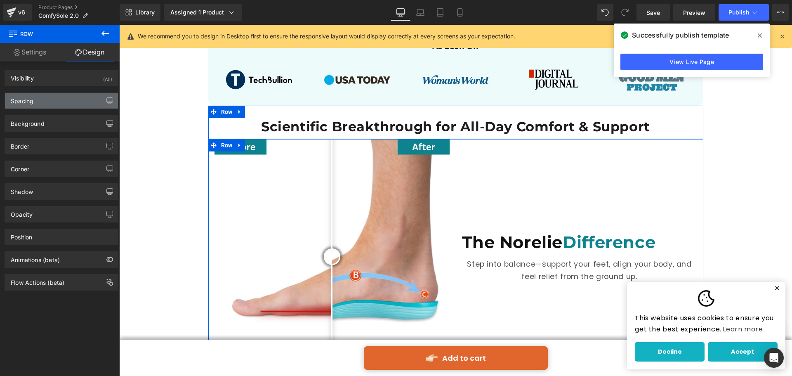
click at [64, 98] on div "Spacing" at bounding box center [61, 101] width 113 height 16
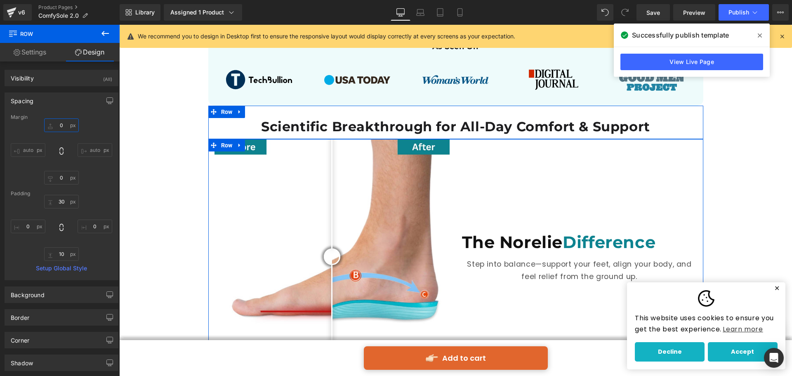
click at [65, 127] on input "0" at bounding box center [61, 125] width 35 height 14
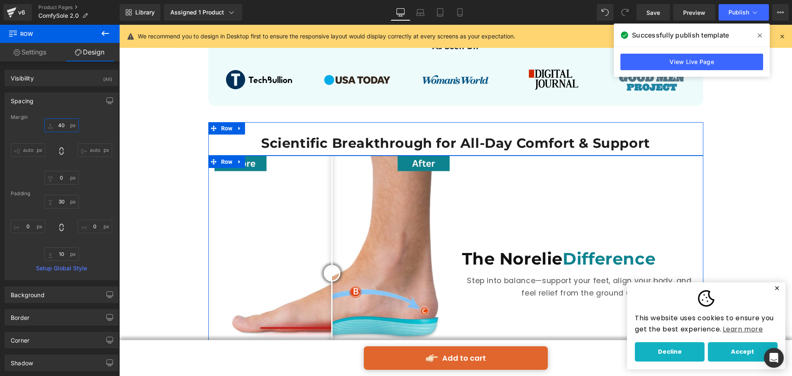
type input "4"
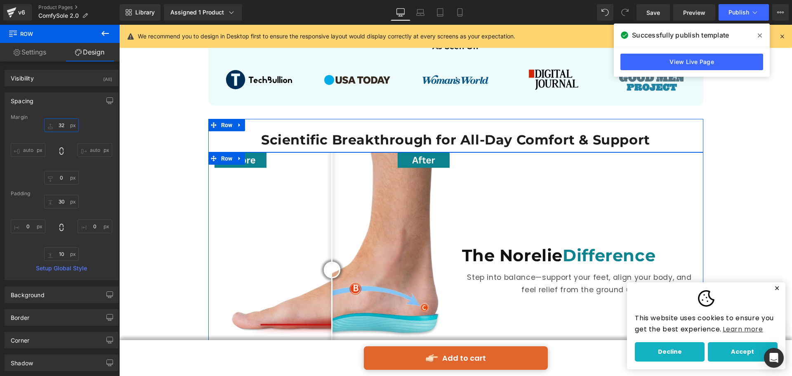
type input "32"
click at [109, 117] on div "Margin 32 32 auto auto 0px 0 auto auto [GEOGRAPHIC_DATA] 30px 30 0px 0 10px 10 …" at bounding box center [61, 196] width 113 height 165
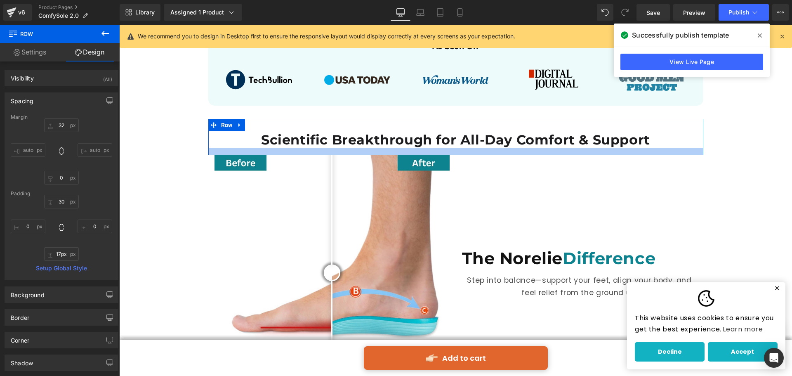
type input "18px"
click at [516, 148] on div at bounding box center [455, 151] width 495 height 7
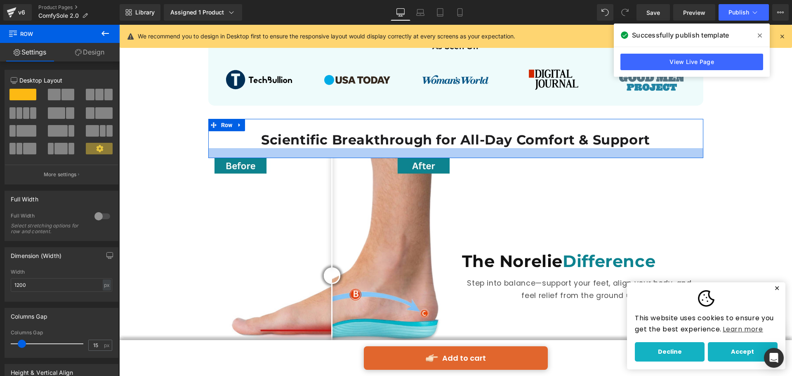
click at [516, 148] on div at bounding box center [455, 153] width 495 height 10
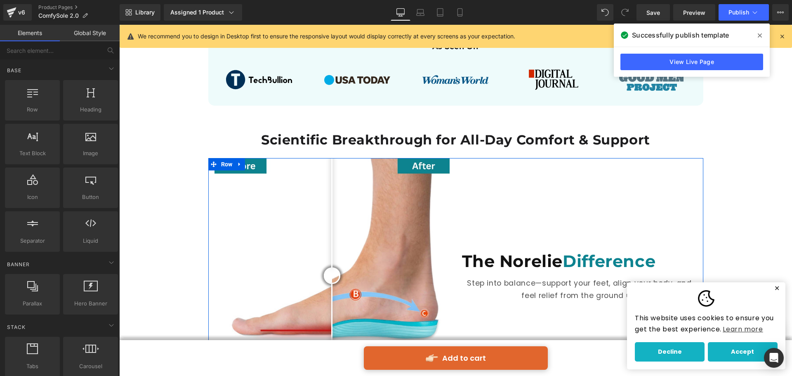
click at [645, 251] on span "Difference" at bounding box center [609, 261] width 93 height 20
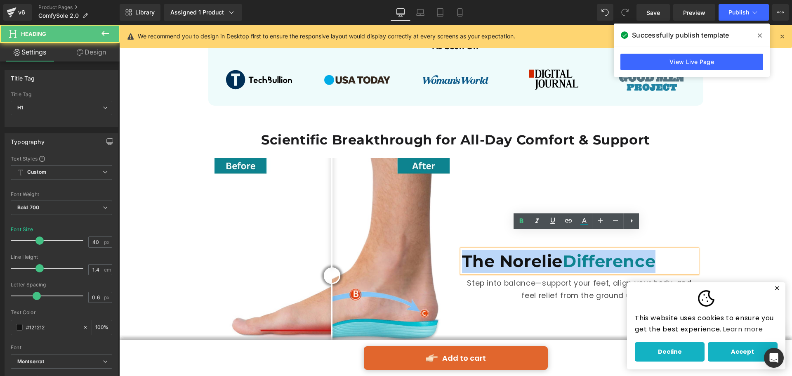
drag, startPoint x: 662, startPoint y: 243, endPoint x: 453, endPoint y: 259, distance: 209.8
click at [456, 259] on div "The Norelie Difference Heading Step into balance—support your feet, align your …" at bounding box center [580, 275] width 248 height 235
copy h1 "The Norelie Difference"
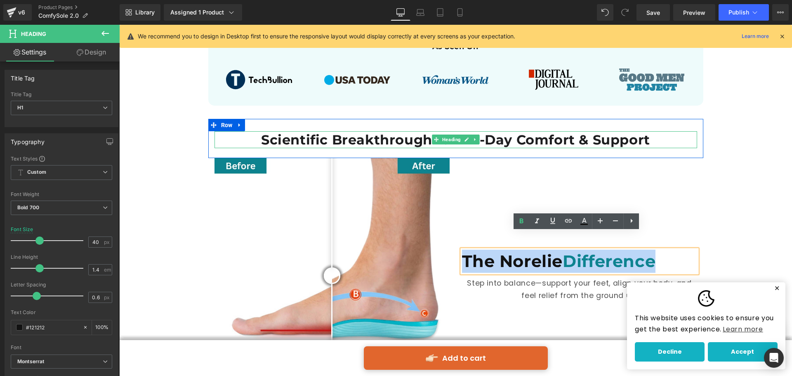
click at [417, 131] on h1 "Scientific Breakthrough for All-Day Comfort & Support" at bounding box center [456, 139] width 483 height 17
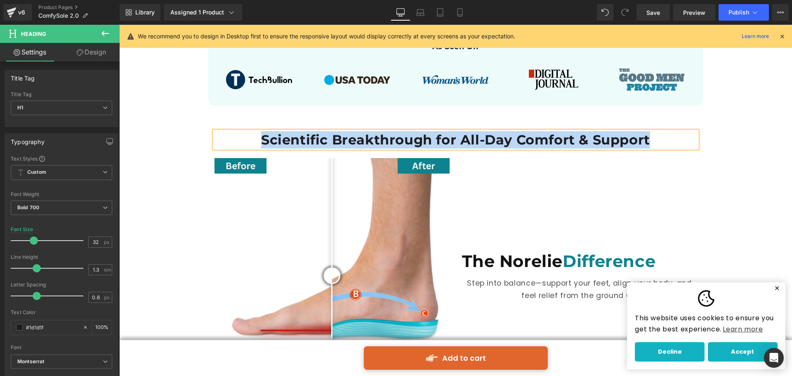
paste div
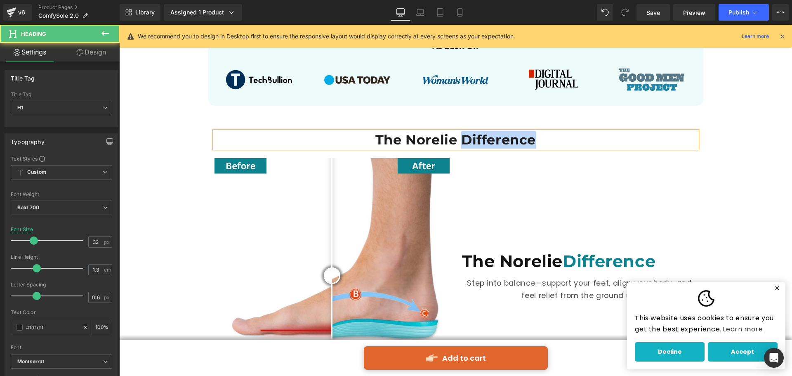
drag, startPoint x: 458, startPoint y: 121, endPoint x: 534, endPoint y: 125, distance: 76.4
click at [534, 131] on h1 "The Norelie Difference" at bounding box center [456, 139] width 483 height 17
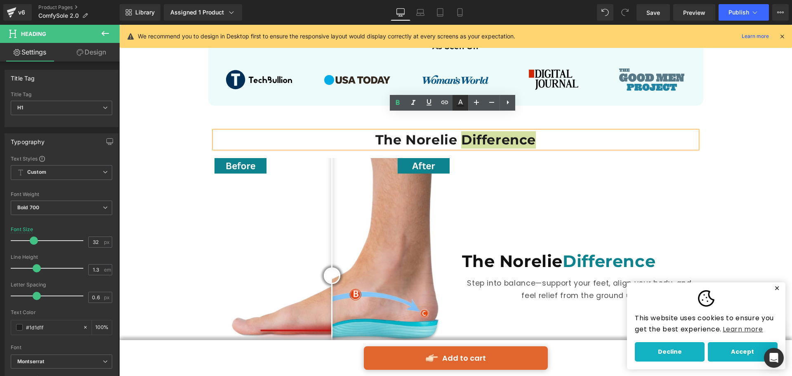
click at [465, 109] on link at bounding box center [461, 103] width 16 height 16
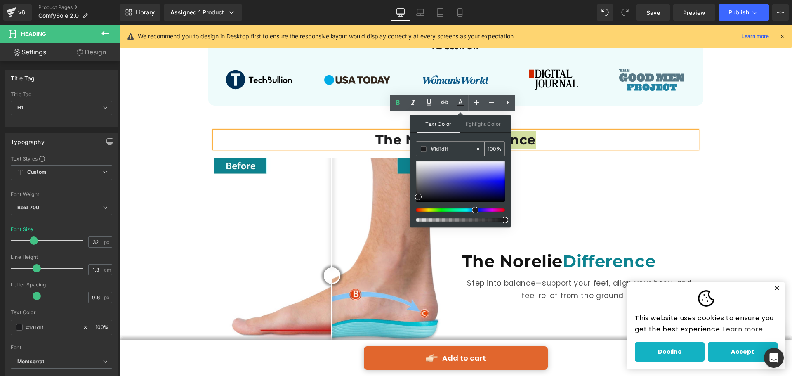
click at [448, 148] on input "#1d1d1f" at bounding box center [453, 148] width 45 height 9
drag, startPoint x: 452, startPoint y: 149, endPoint x: 423, endPoint y: 150, distance: 29.7
click at [423, 150] on div "#1d1d1f" at bounding box center [445, 149] width 59 height 14
type input "0"
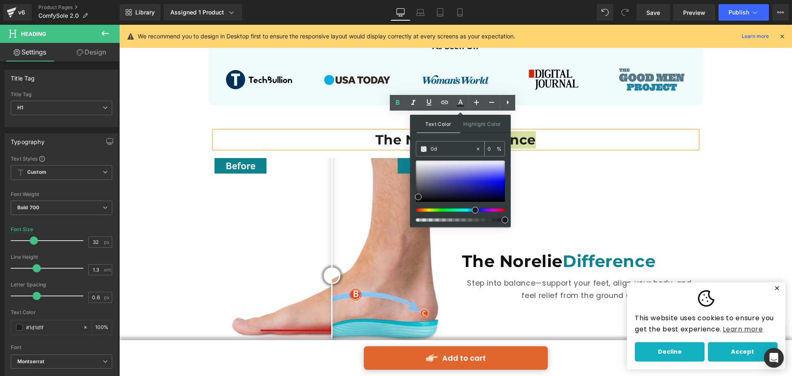
type input "0d8"
type input "100"
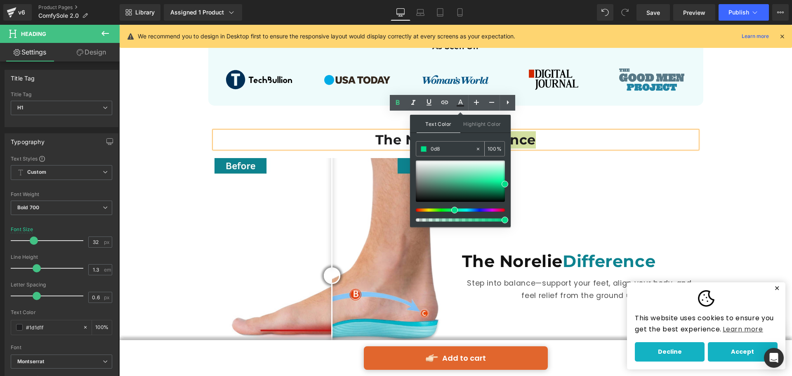
type input "0d83"
type input "20"
type input "0d839"
type input "0"
type input "0d8390"
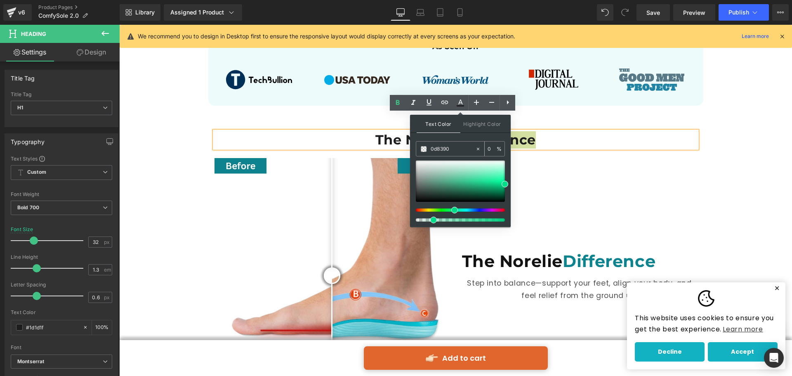
type input "100"
type input "#0d8390"
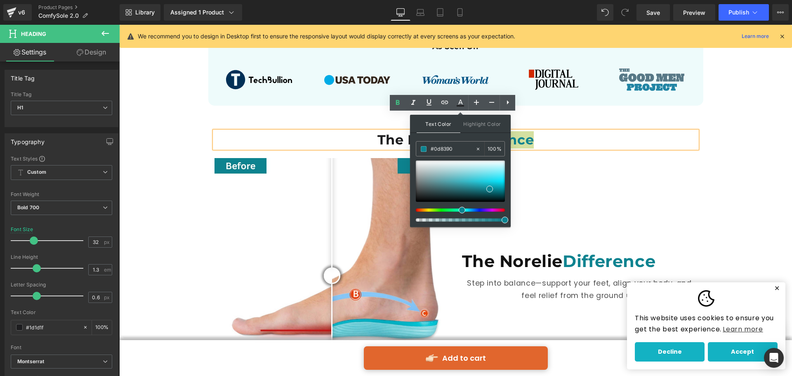
click at [506, 220] on span at bounding box center [505, 220] width 7 height 7
click at [557, 184] on div "The Norelie Difference Heading Step into balance—support your feet, align your …" at bounding box center [580, 275] width 248 height 235
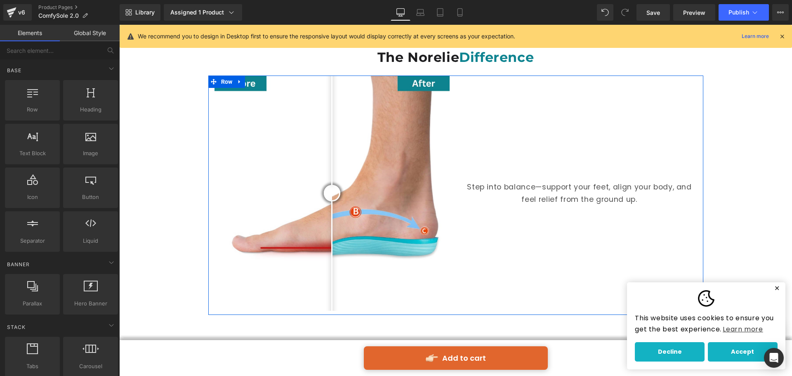
scroll to position [660, 0]
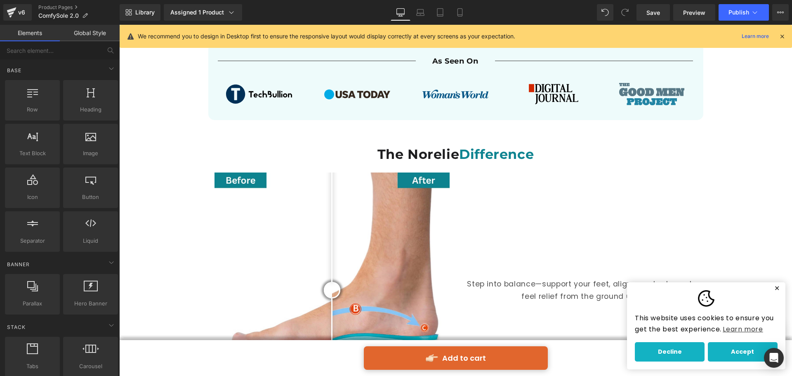
scroll to position [619, 0]
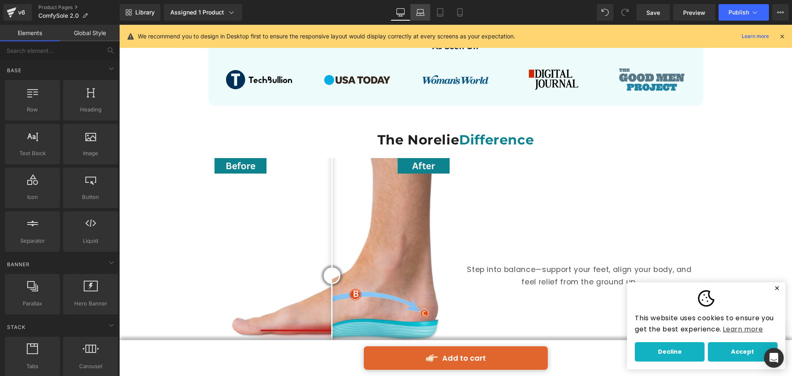
click at [425, 14] on link "Laptop" at bounding box center [421, 12] width 20 height 17
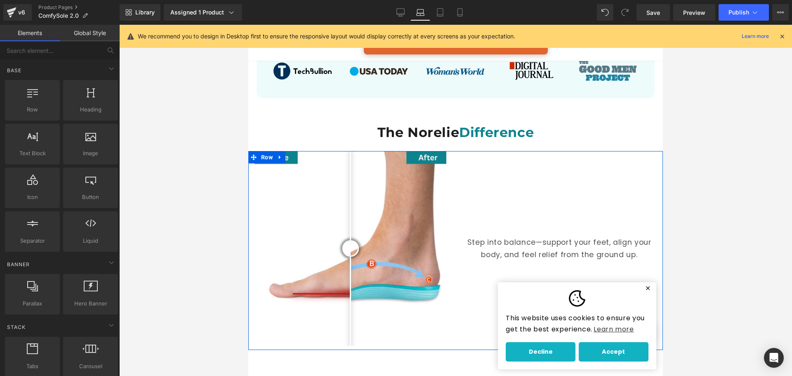
scroll to position [634, 0]
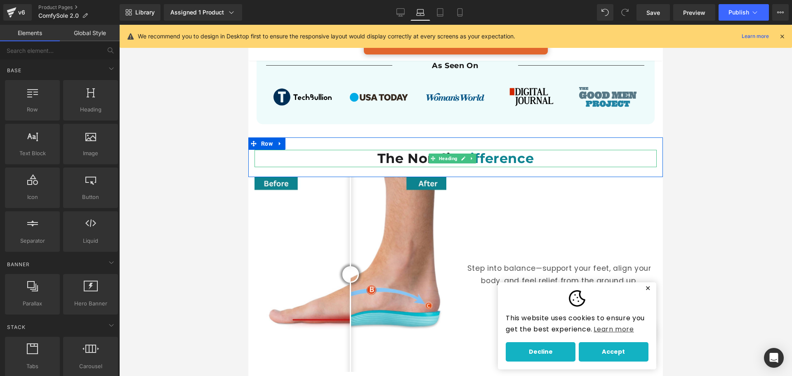
click at [538, 150] on h1 "The Norelie Difference" at bounding box center [456, 158] width 402 height 17
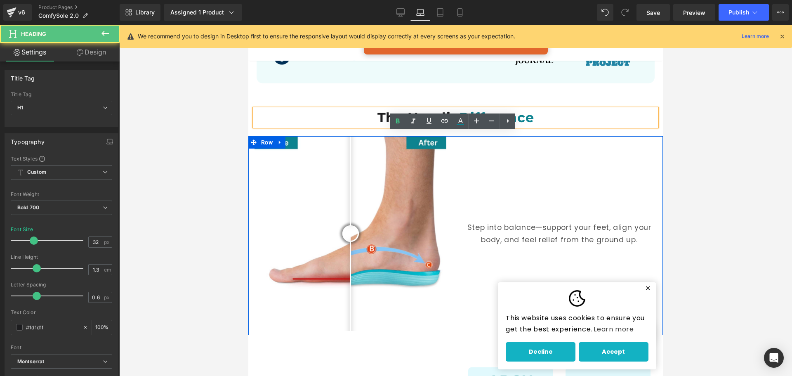
scroll to position [717, 0]
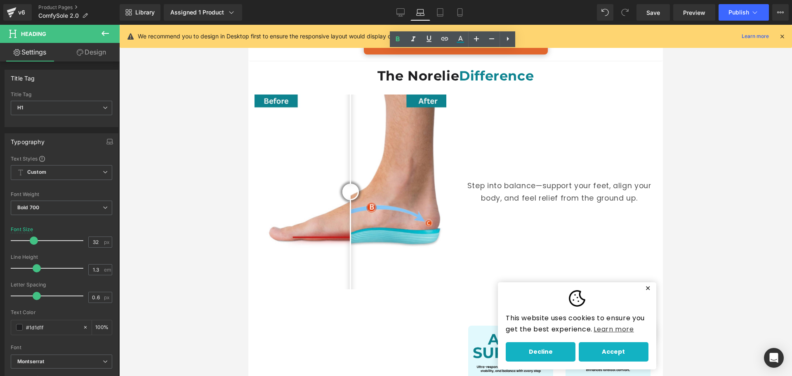
drag, startPoint x: 439, startPoint y: 17, endPoint x: 451, endPoint y: 29, distance: 16.7
click at [439, 17] on link "Tablet" at bounding box center [440, 12] width 20 height 17
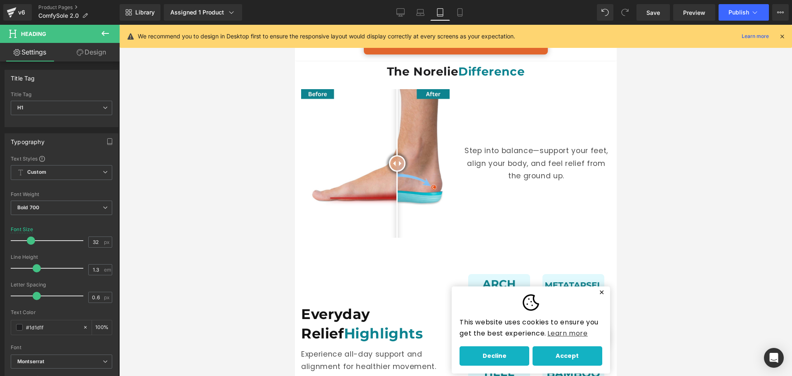
type input "28"
type input "100"
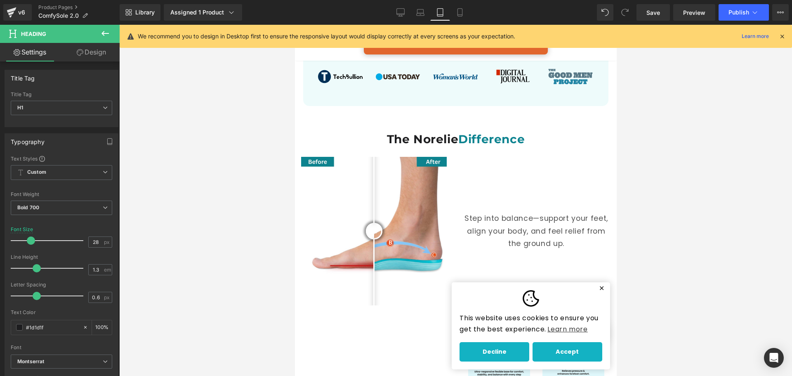
scroll to position [648, 0]
click at [459, 17] on link "Mobile" at bounding box center [460, 12] width 20 height 17
type input "32"
type input "100"
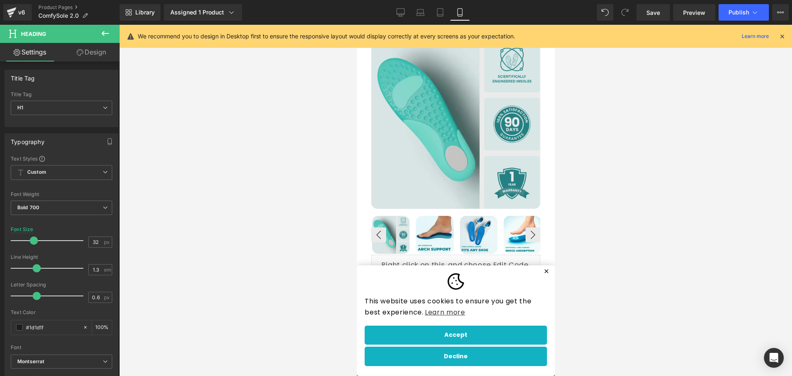
scroll to position [0, 0]
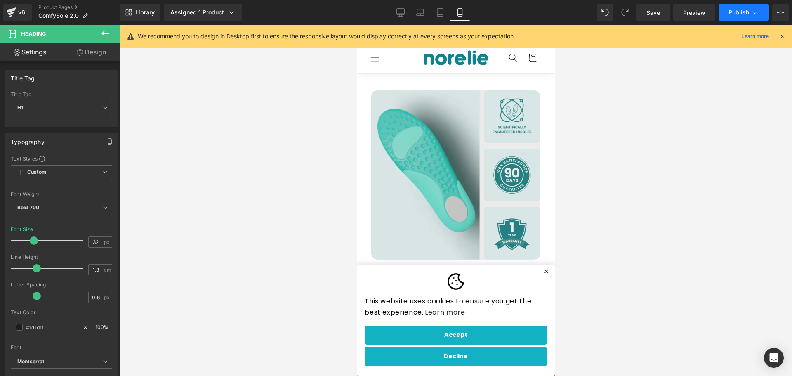
click at [739, 9] on span "Publish" at bounding box center [739, 12] width 21 height 7
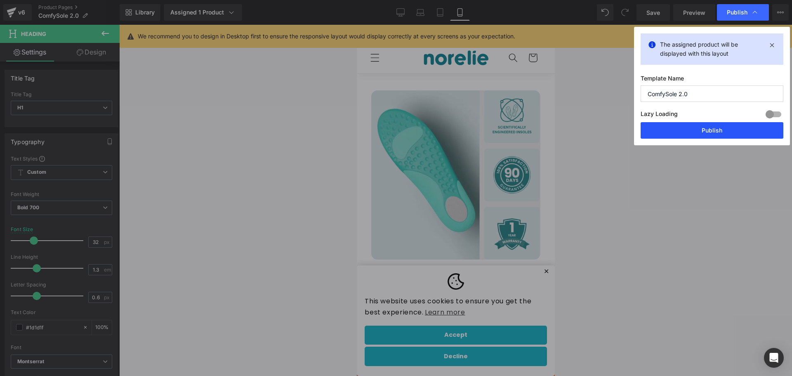
click at [698, 128] on button "Publish" at bounding box center [712, 130] width 143 height 17
